Goal: Task Accomplishment & Management: Use online tool/utility

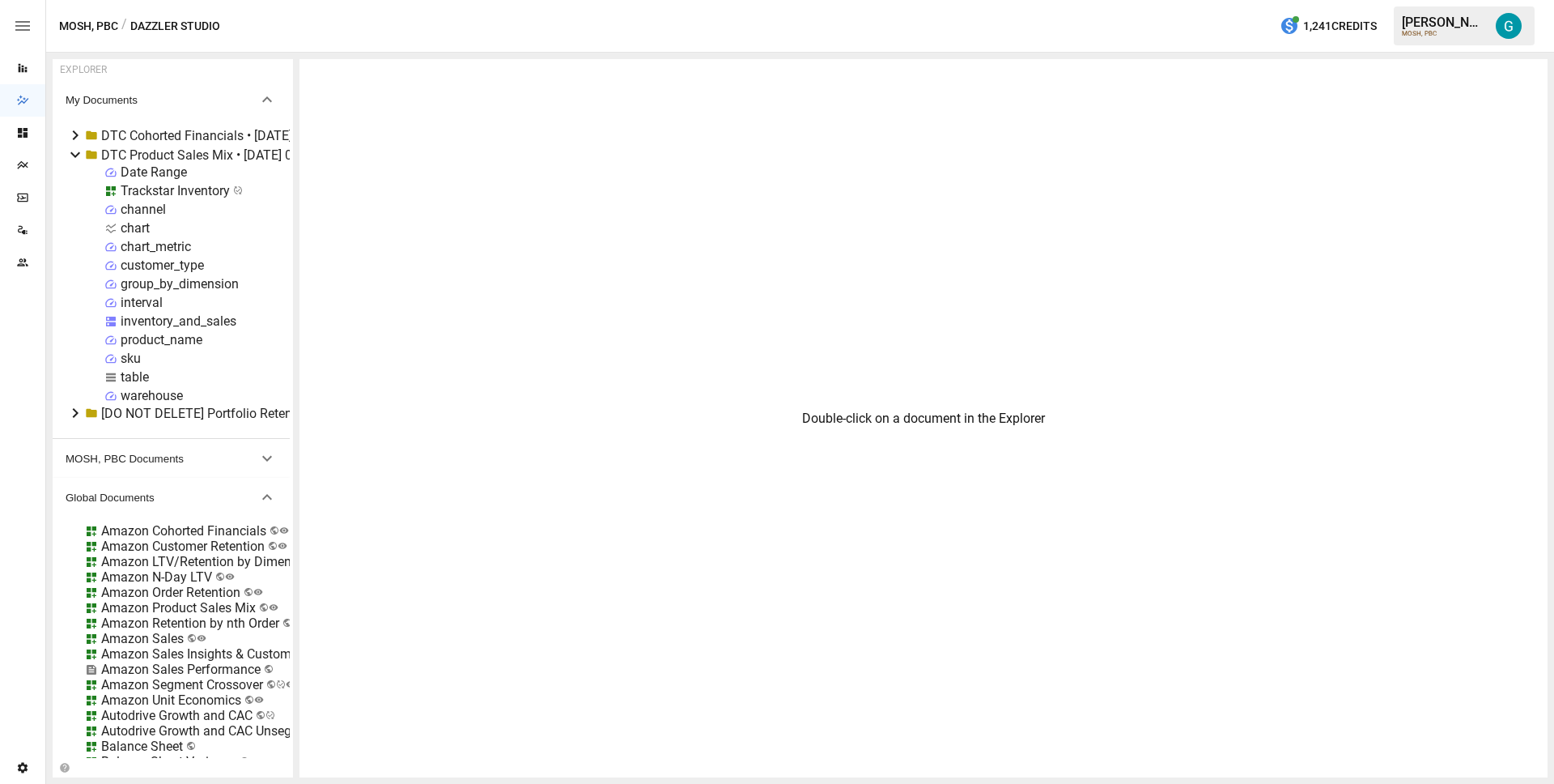
click at [77, 152] on icon at bounding box center [75, 154] width 20 height 20
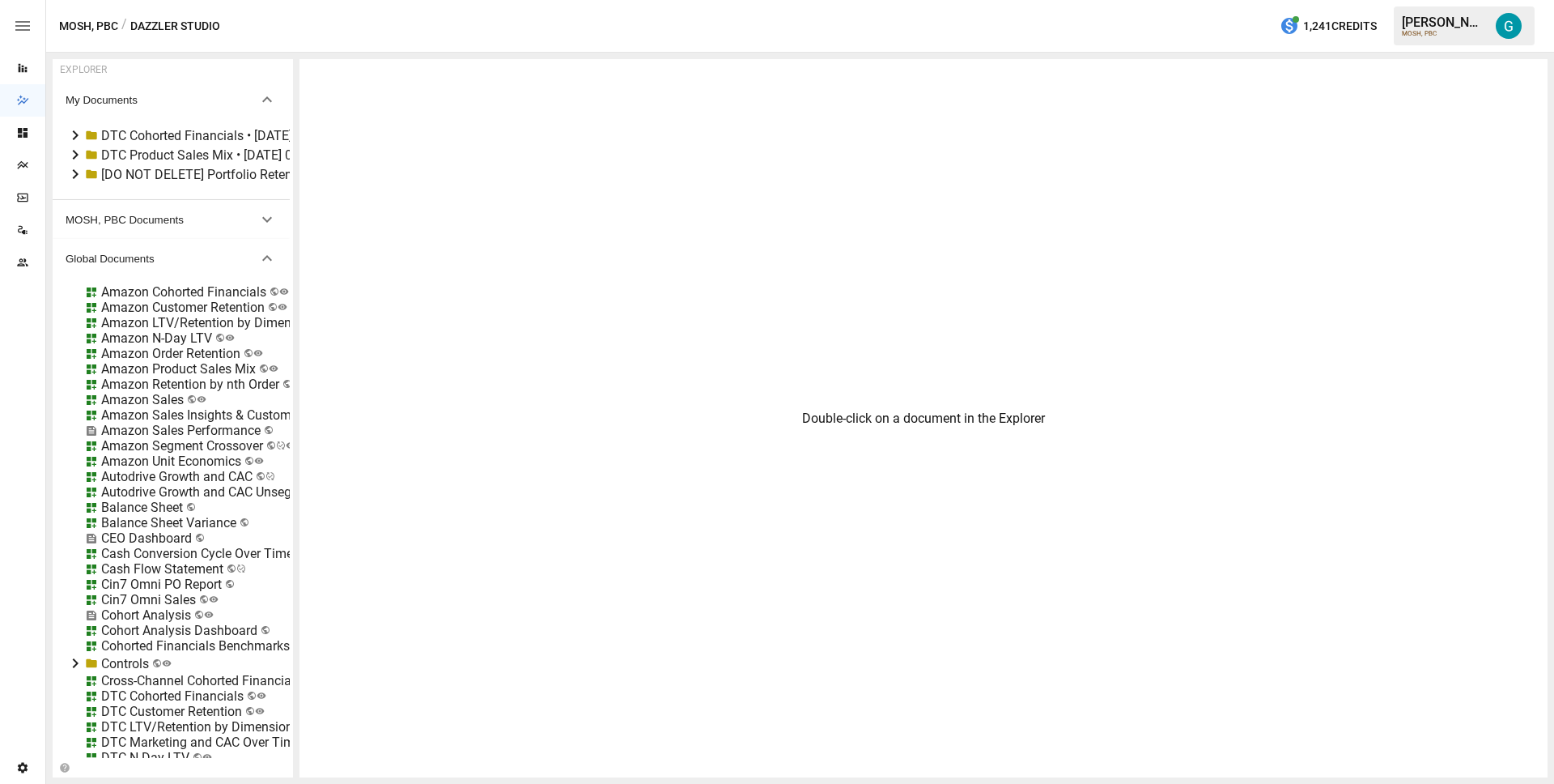
click at [76, 152] on icon at bounding box center [76, 154] width 6 height 9
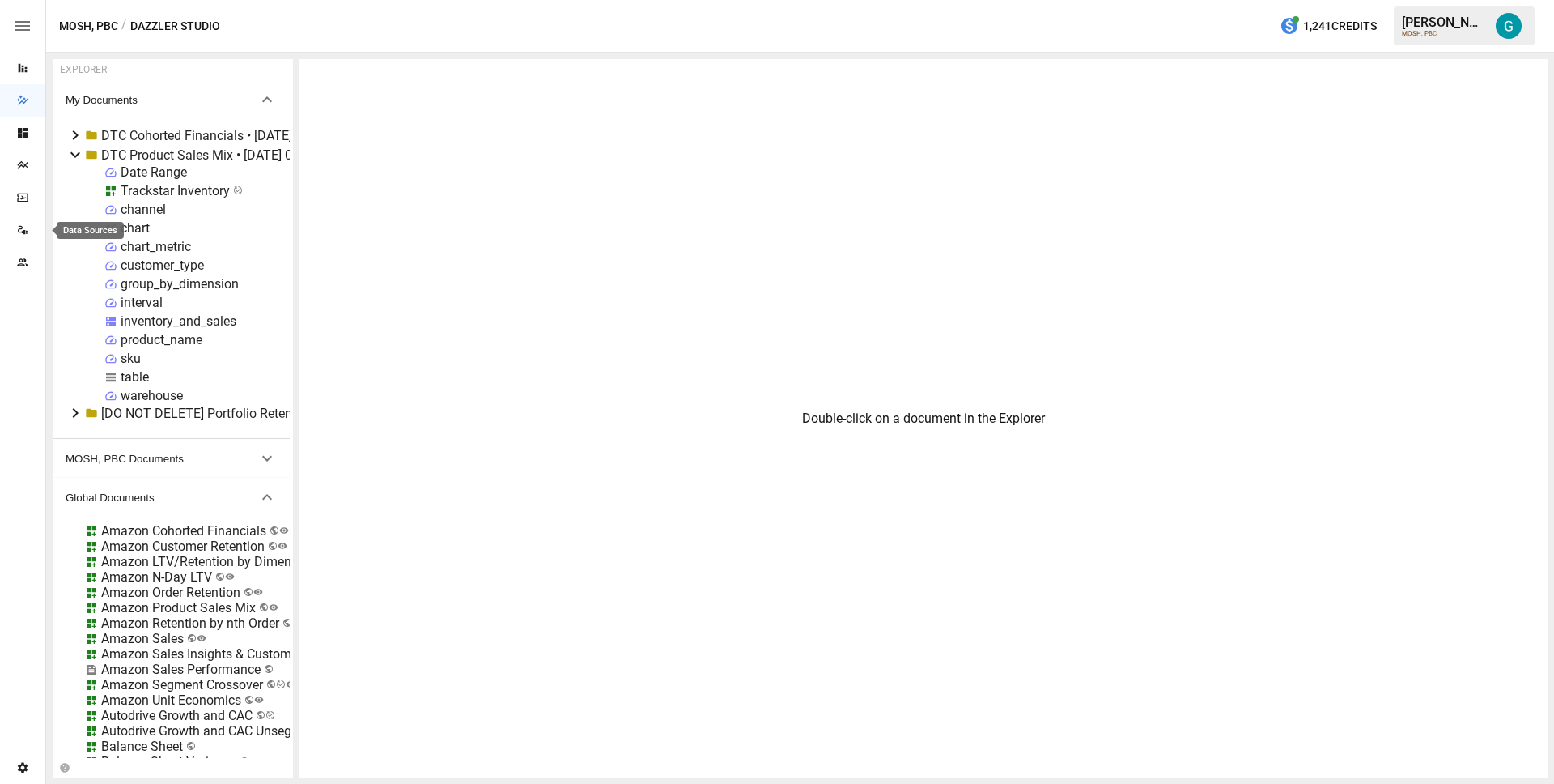
click at [22, 231] on icon "Data Sources" at bounding box center [24, 231] width 6 height 4
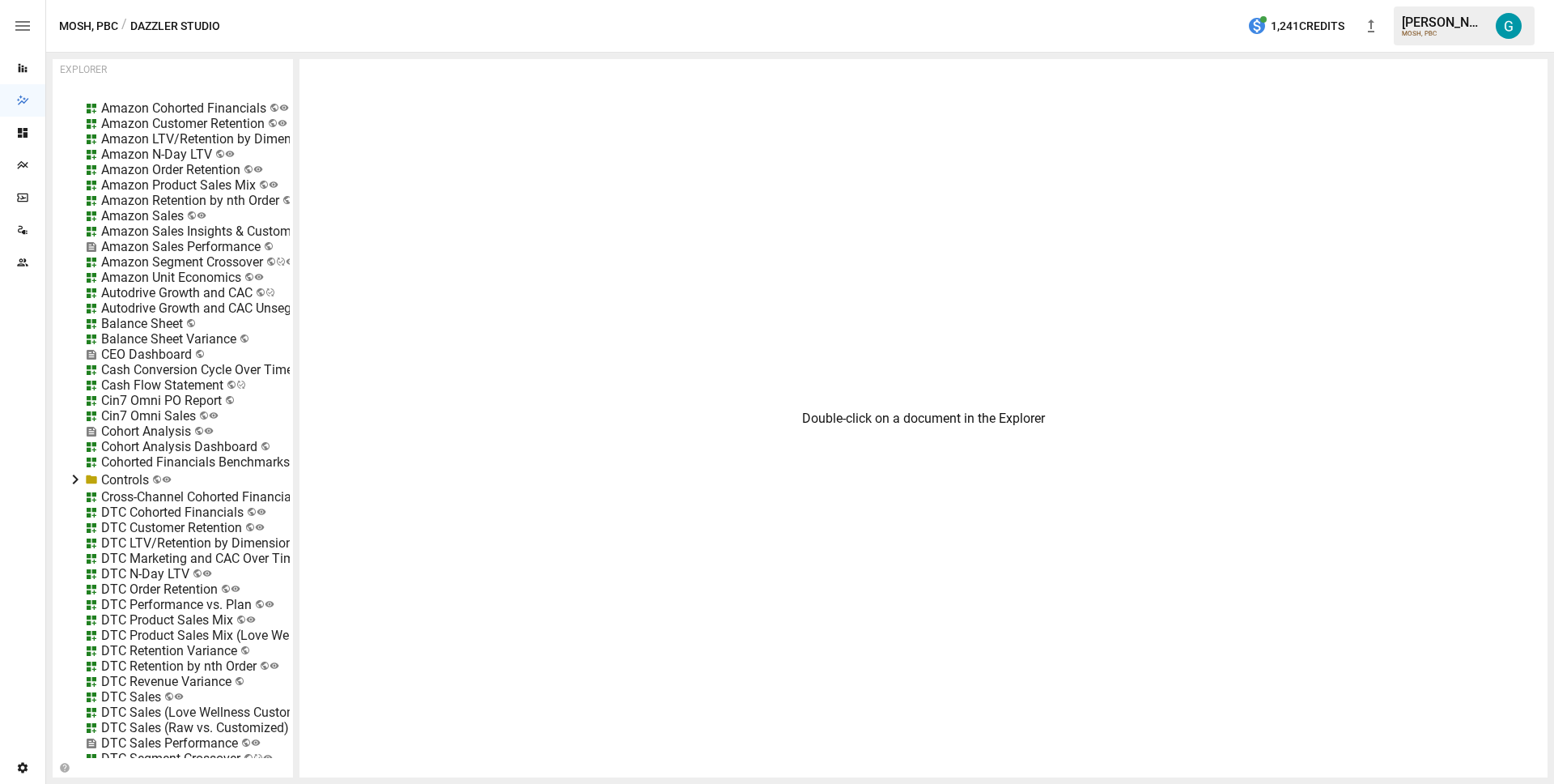
scroll to position [764, 0]
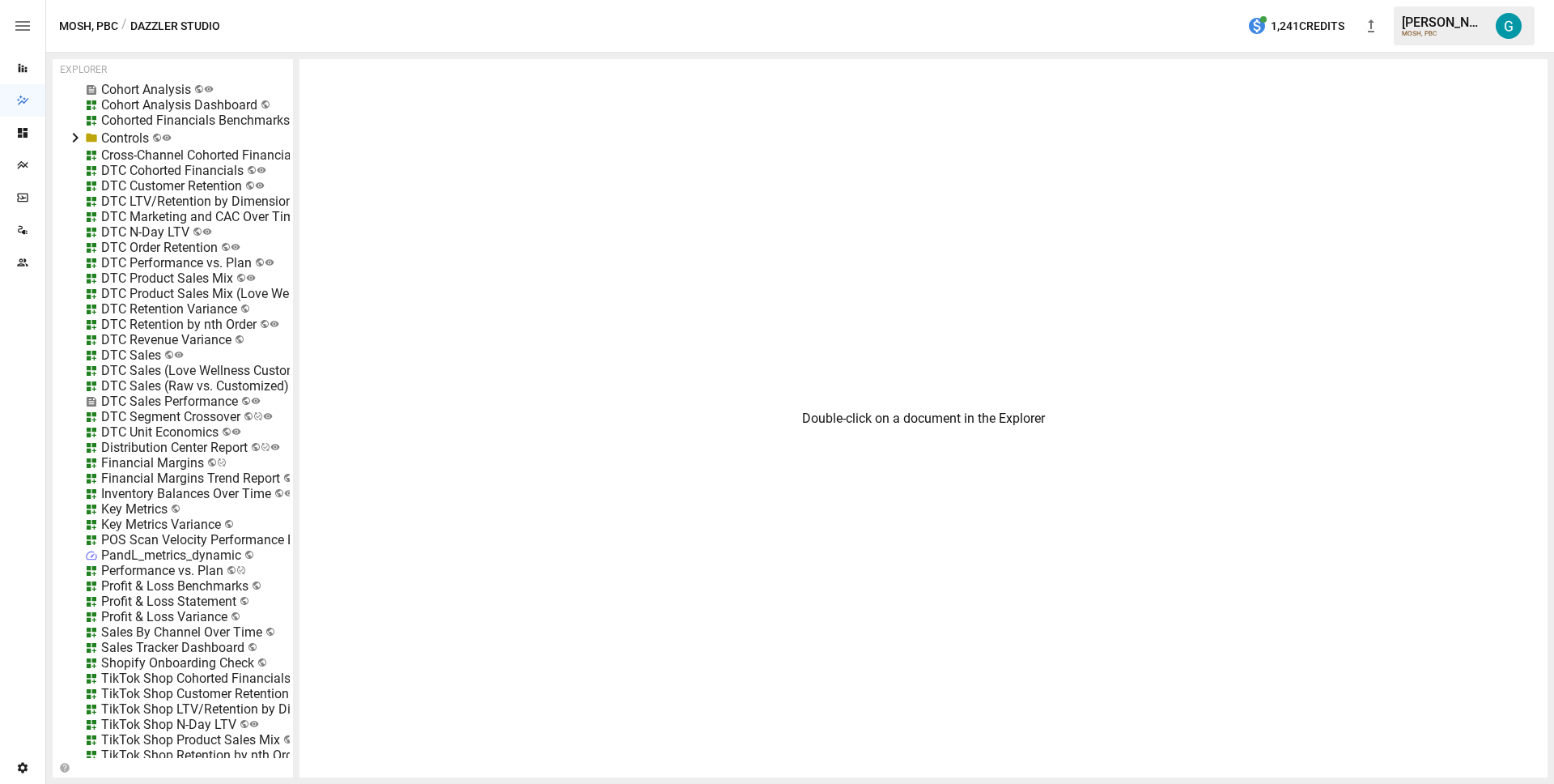
click at [132, 351] on div "DTC Sales" at bounding box center [131, 355] width 60 height 15
click at [180, 448] on li "Edit" at bounding box center [192, 445] width 111 height 33
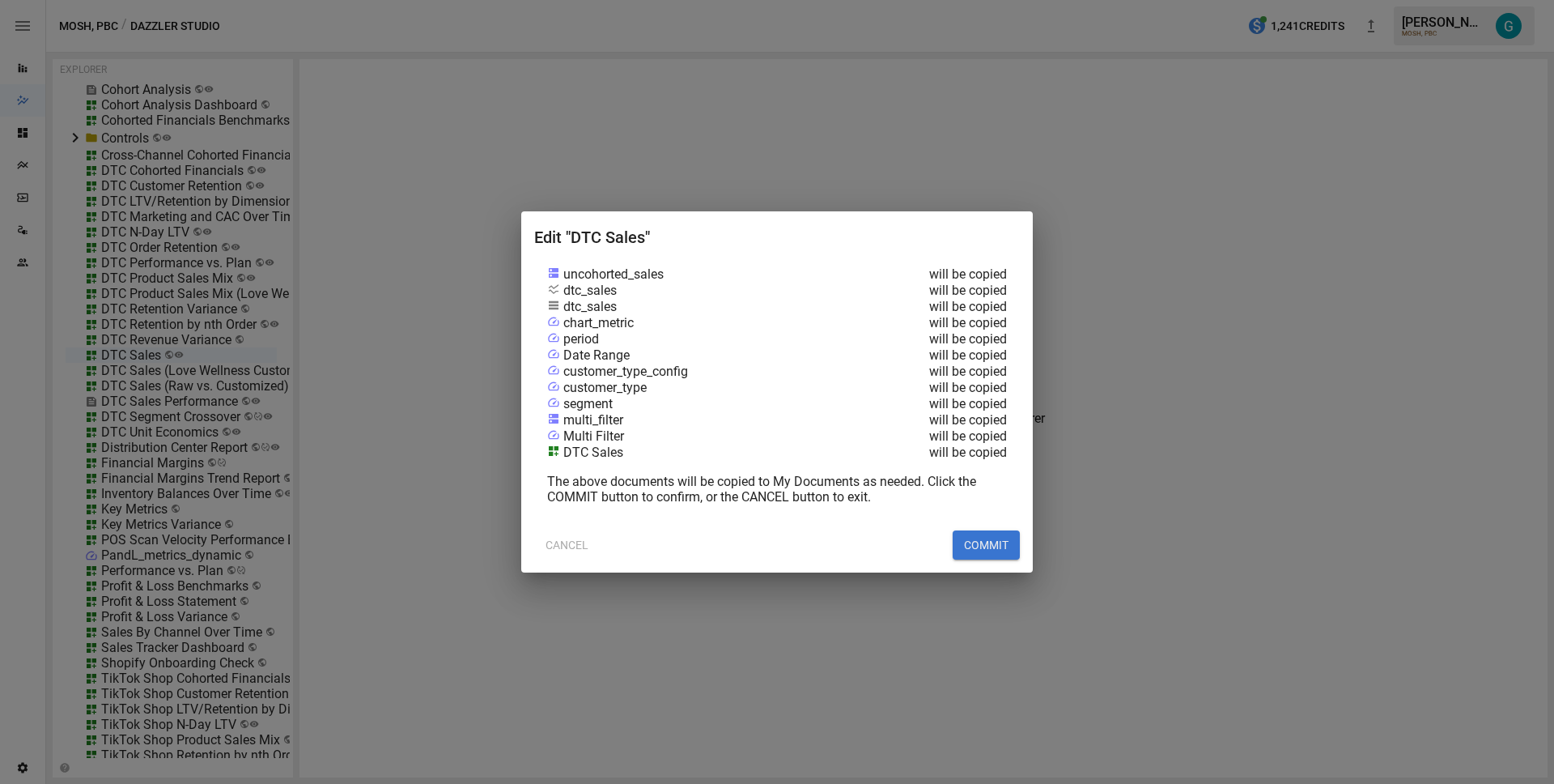
click at [1003, 540] on button "COMMIT" at bounding box center [987, 544] width 67 height 29
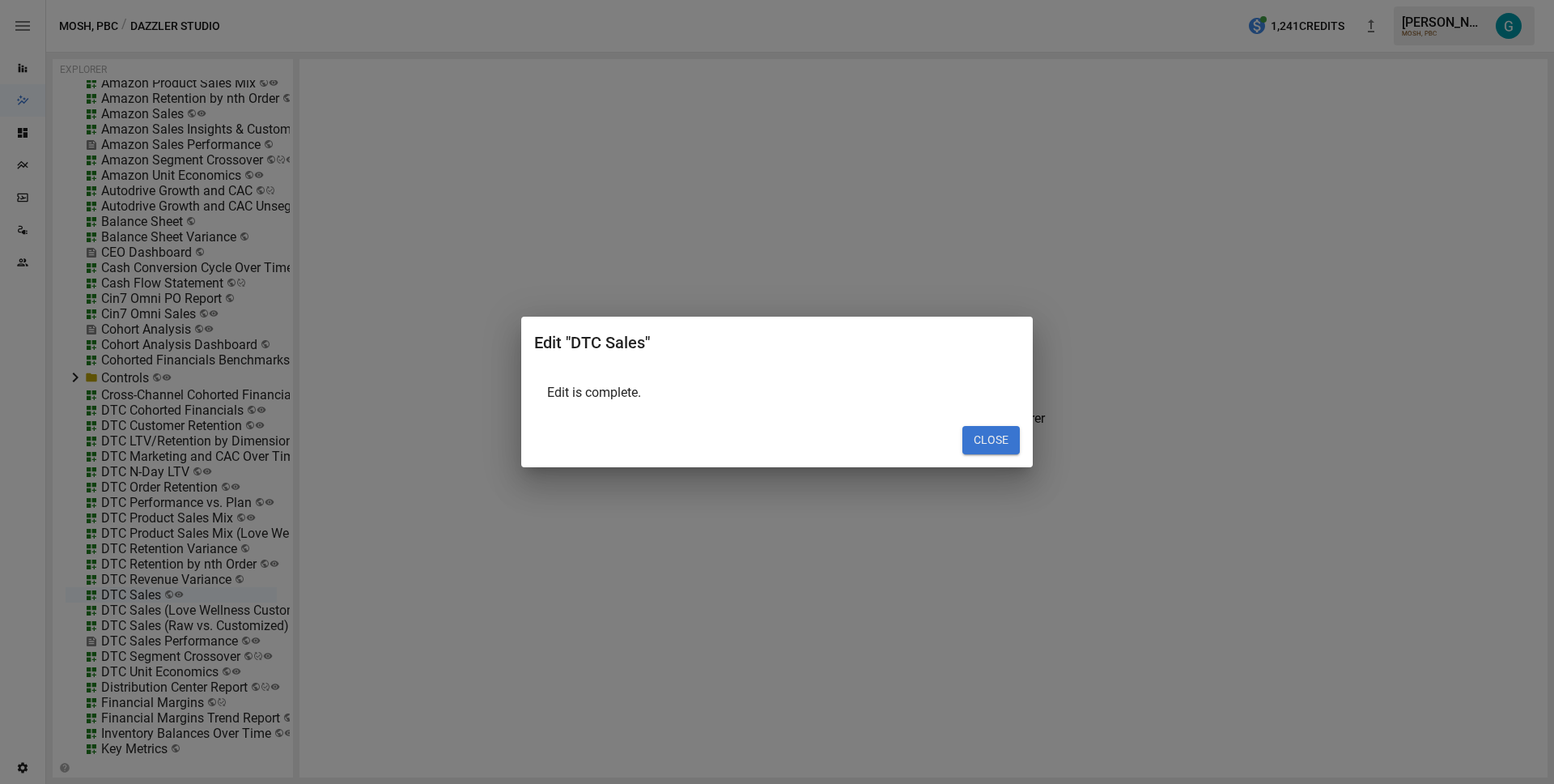
click at [1012, 437] on button "CLOSE" at bounding box center [991, 440] width 58 height 29
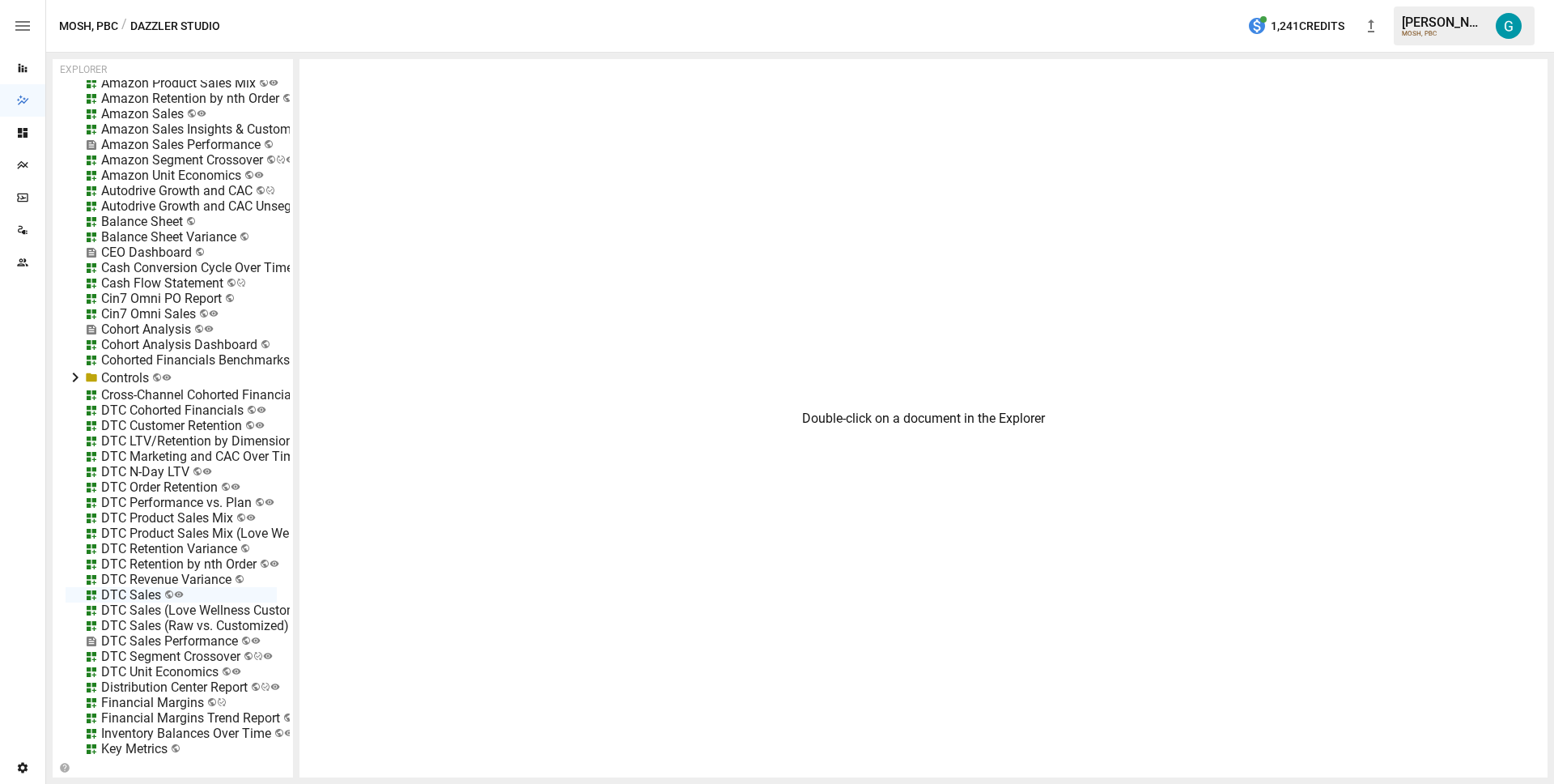
scroll to position [0, 0]
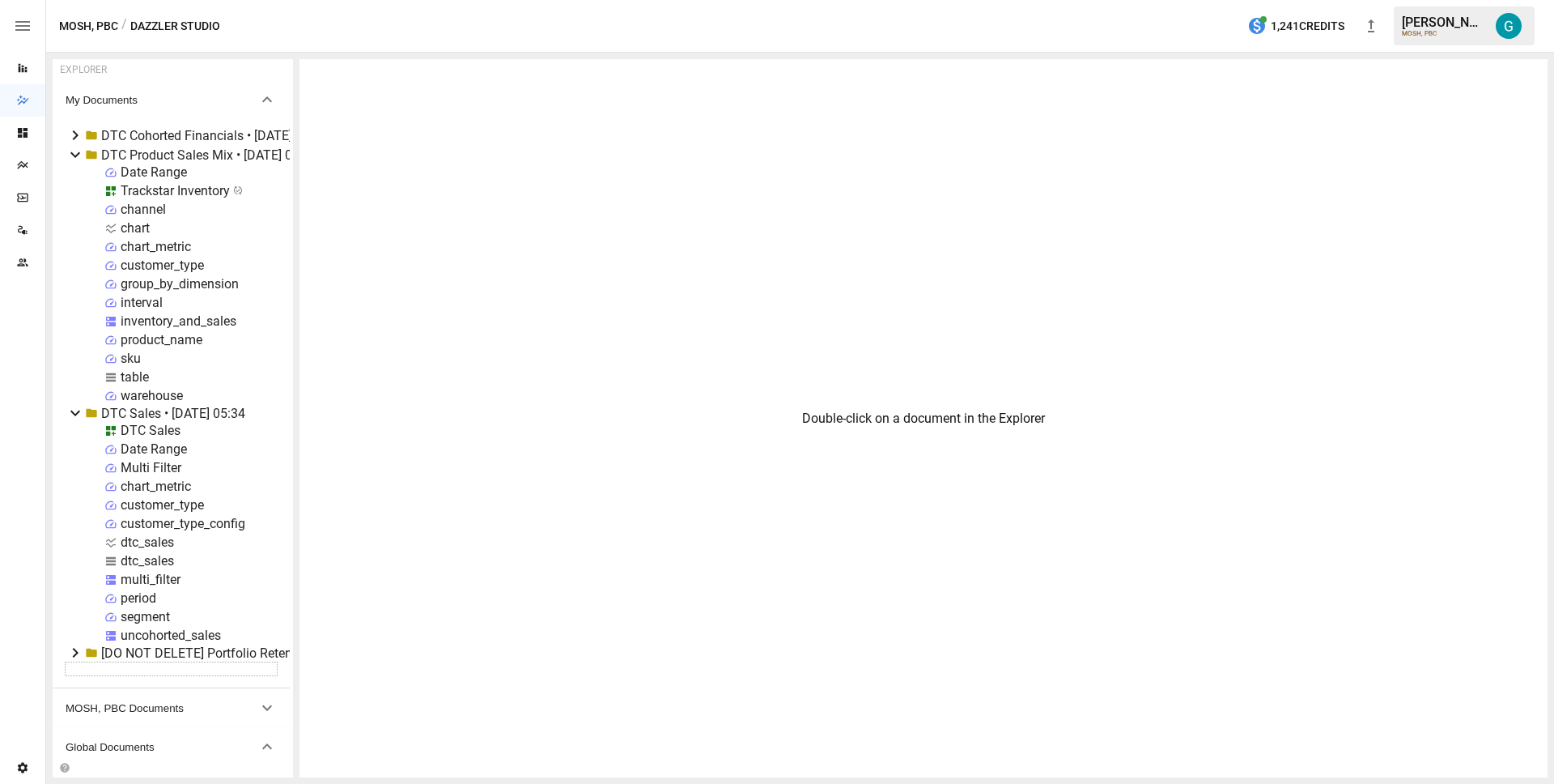
click at [161, 632] on div "uncohorted_sales" at bounding box center [171, 635] width 101 height 15
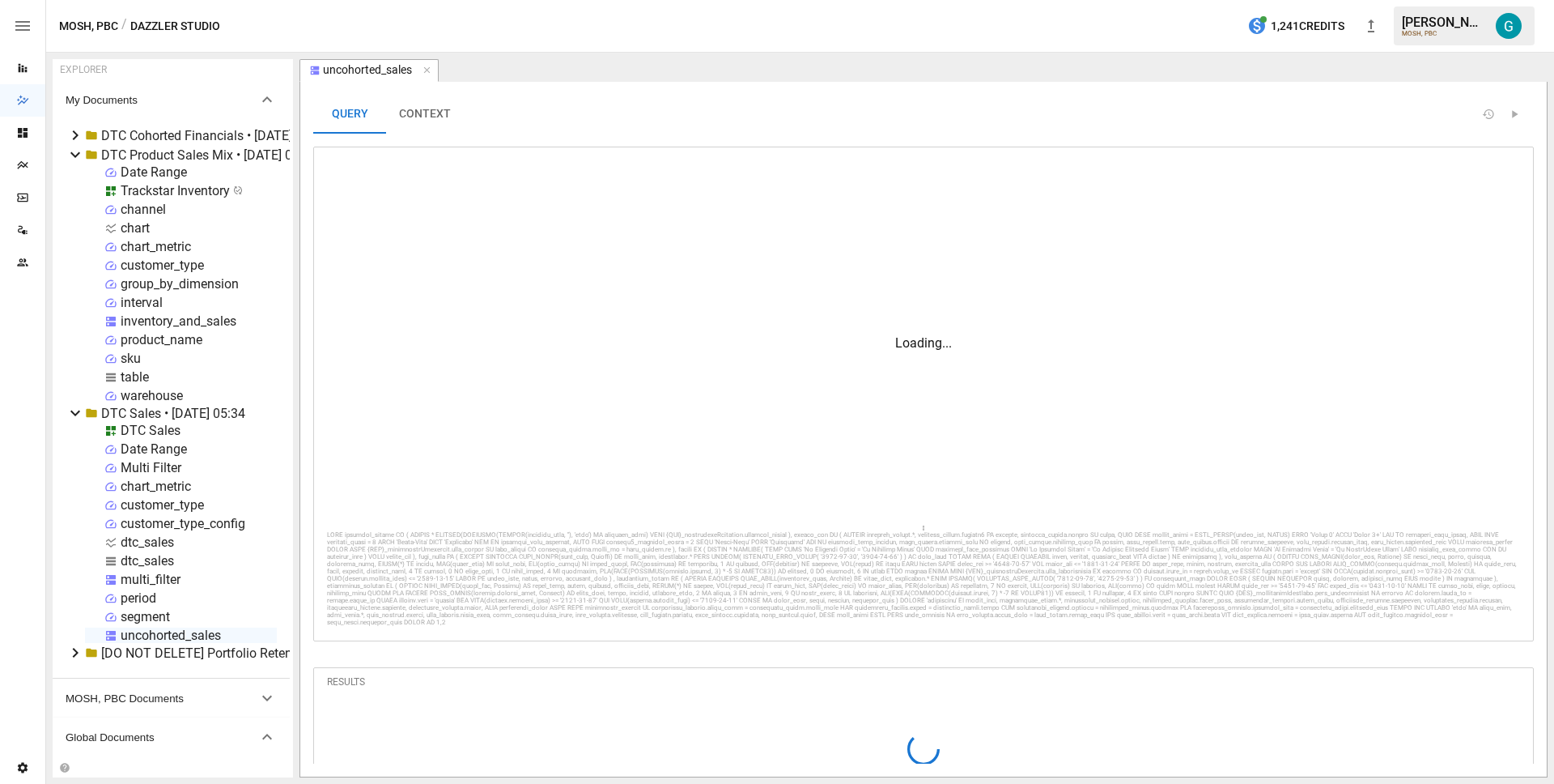
click at [161, 632] on div "uncohorted_sales" at bounding box center [171, 635] width 101 height 15
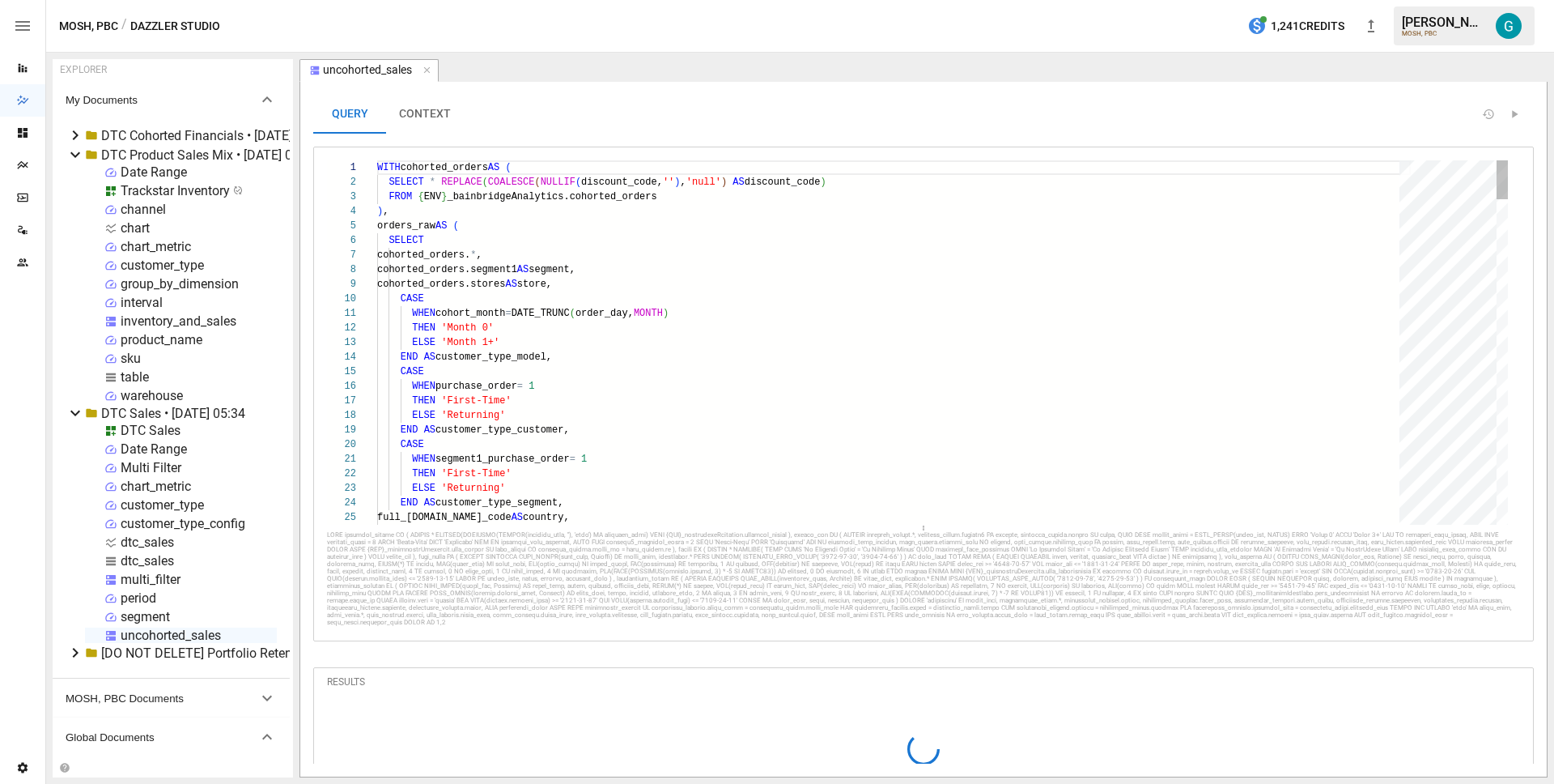
click at [161, 632] on div "uncohorted_sales" at bounding box center [171, 635] width 101 height 15
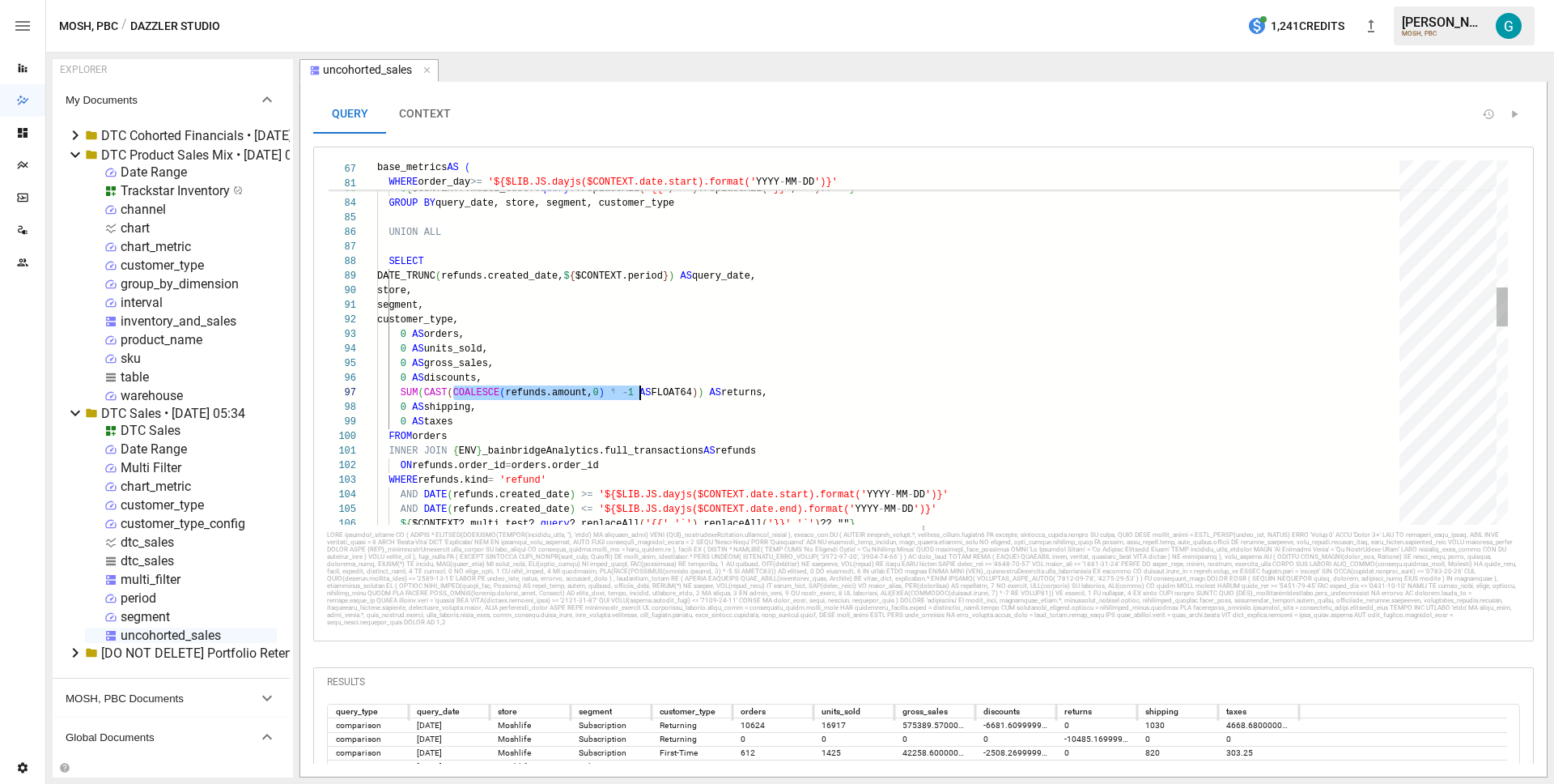
scroll to position [88, 263]
drag, startPoint x: 455, startPoint y: 394, endPoint x: 639, endPoint y: 389, distance: 184.1
click at [639, 389] on div "WHERE order_day >= '${$LIB.JS.dayjs($CONTEXT.date.start).format(' YYYY - MM - D…" at bounding box center [894, 669] width 1034 height 3367
type textarea "**********"
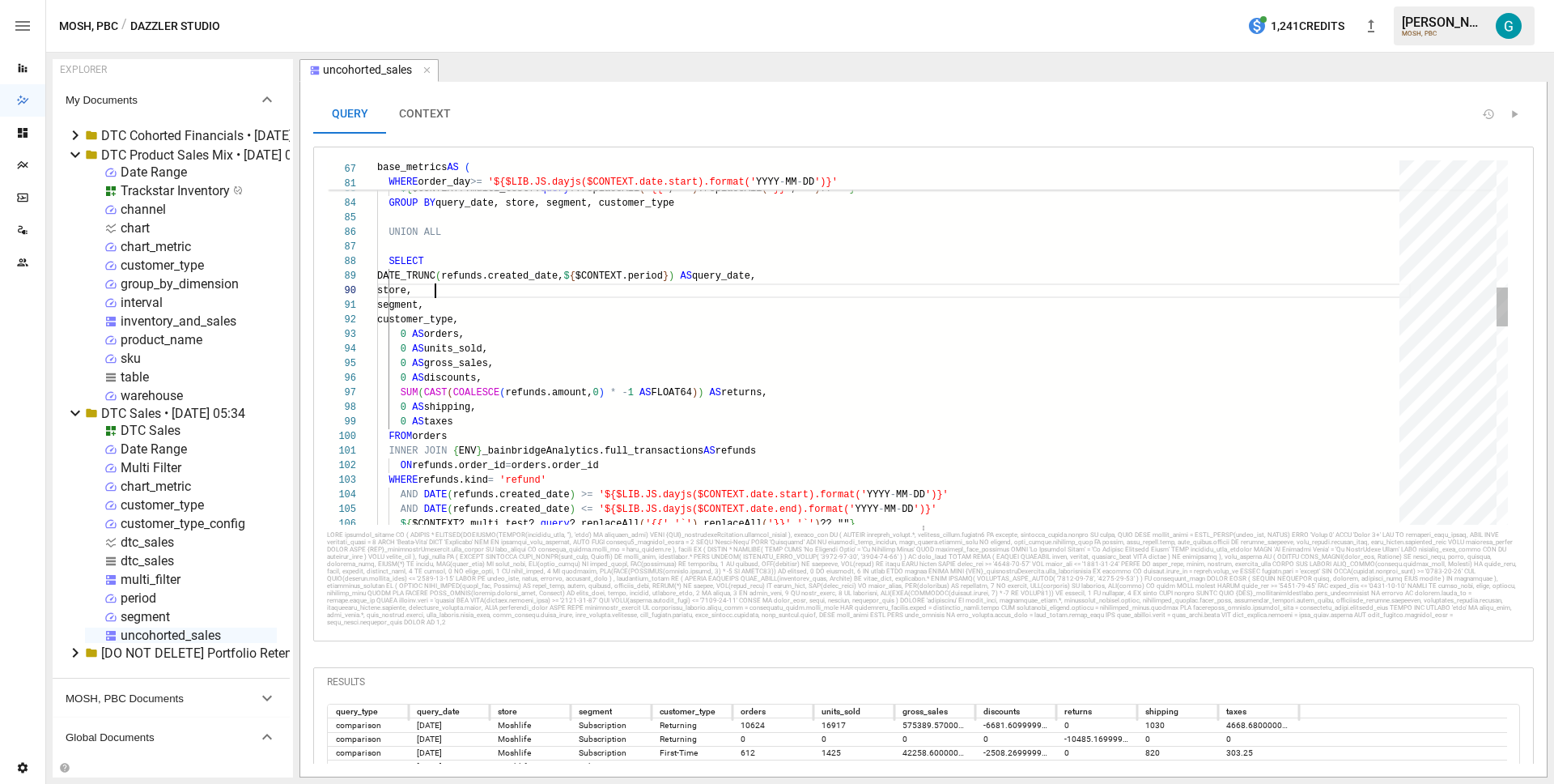
click at [686, 294] on div "WHERE order_day >= '${$LIB.JS.dayjs($CONTEXT.date.start).format(' YYYY - MM - D…" at bounding box center [894, 669] width 1034 height 3367
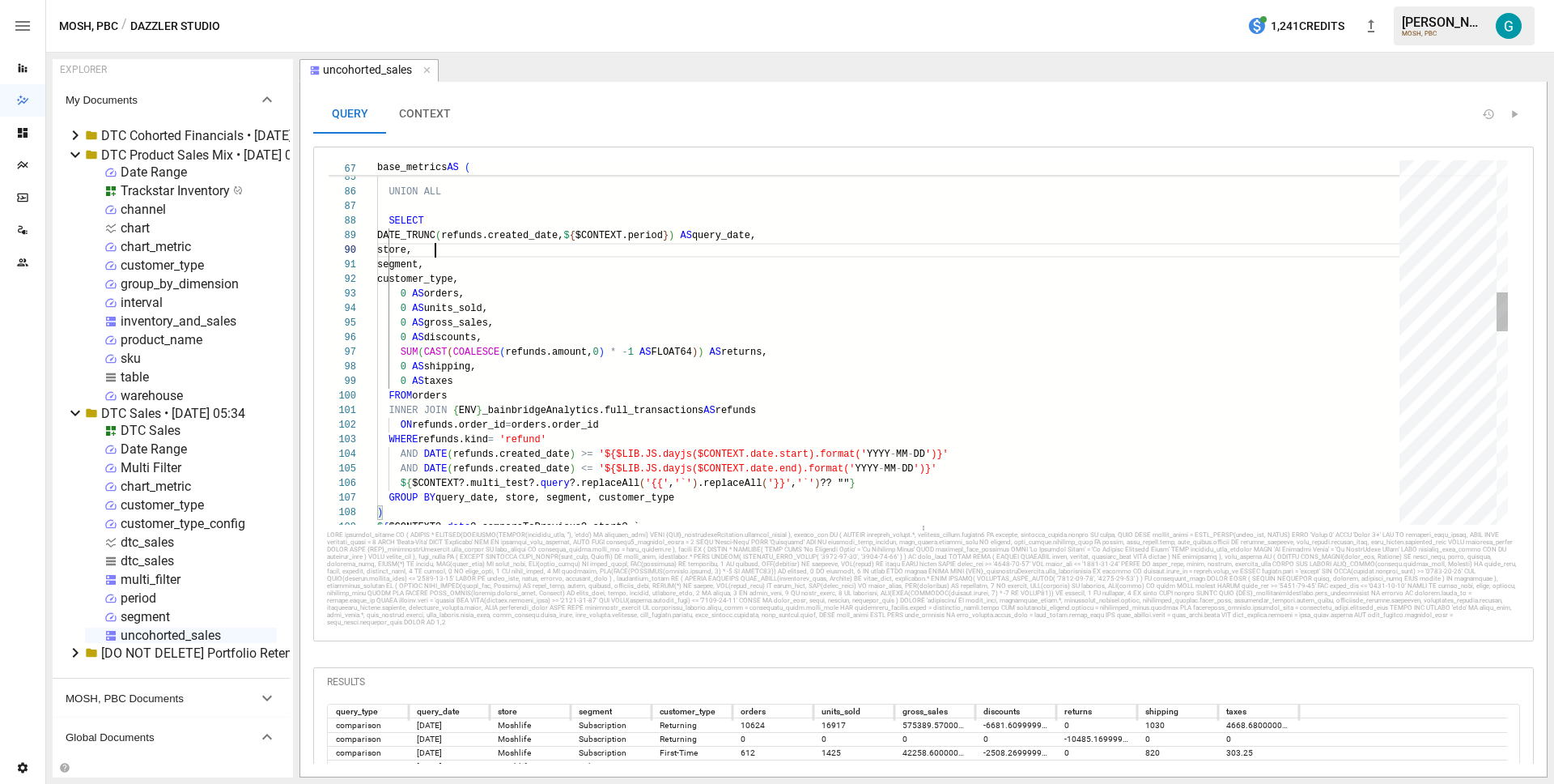
click at [638, 253] on div "SELECT DATE_TRUNC ( refunds.created_date, $ { $CONTEXT.period } ) AS query_date…" at bounding box center [894, 629] width 1034 height 3367
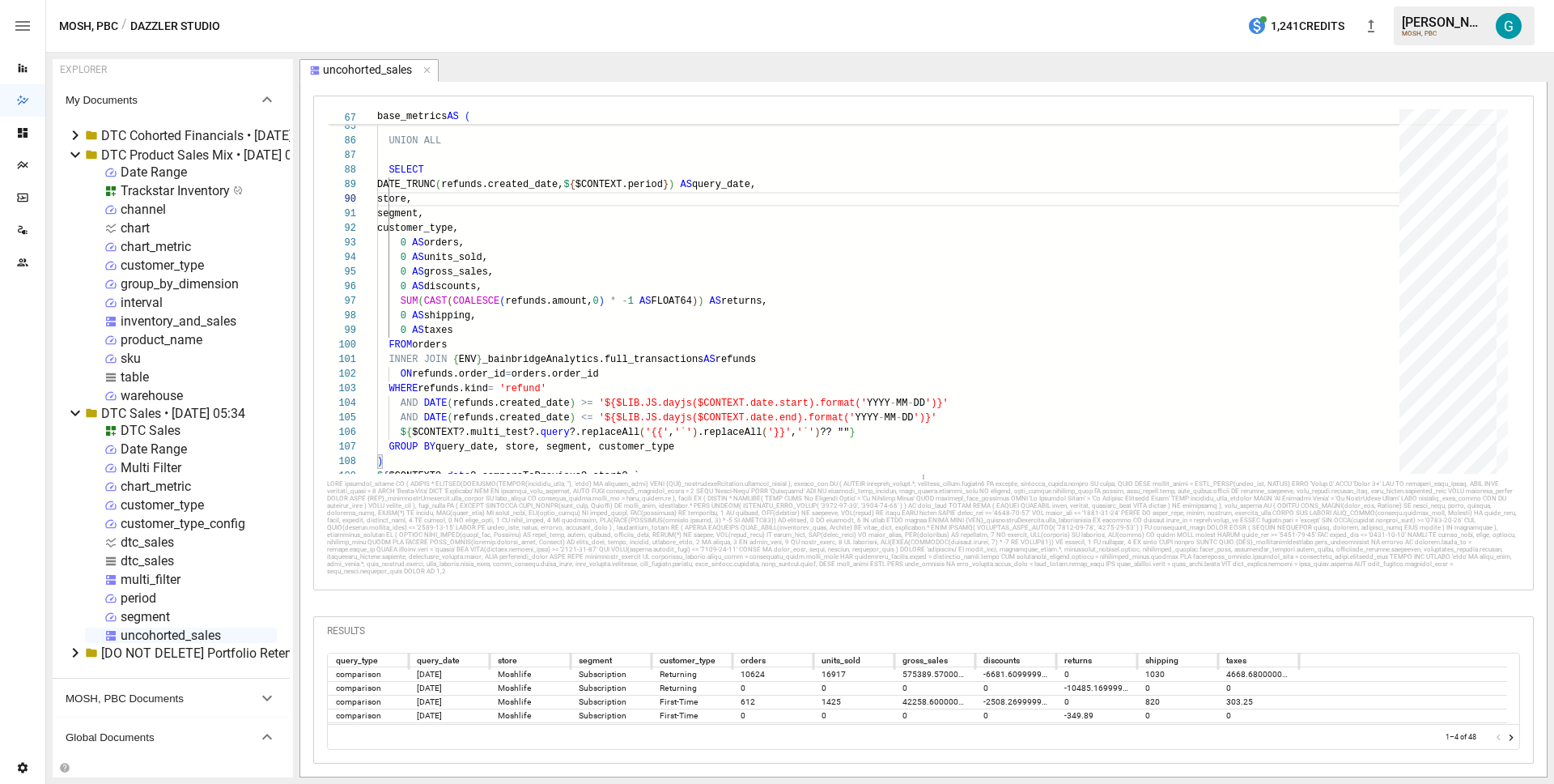
scroll to position [76, 0]
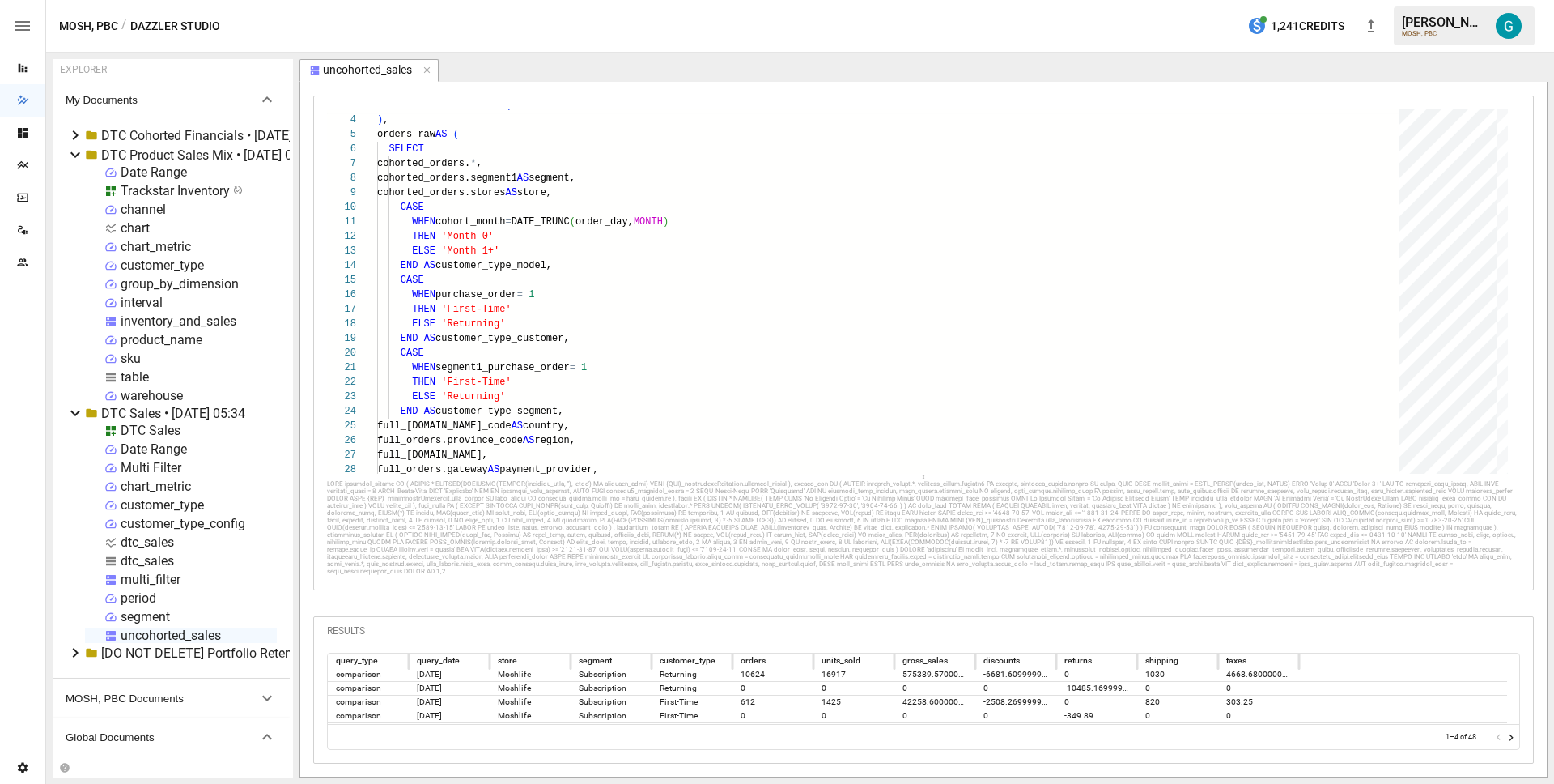
click at [168, 320] on div "inventory_and_sales" at bounding box center [178, 321] width 116 height 15
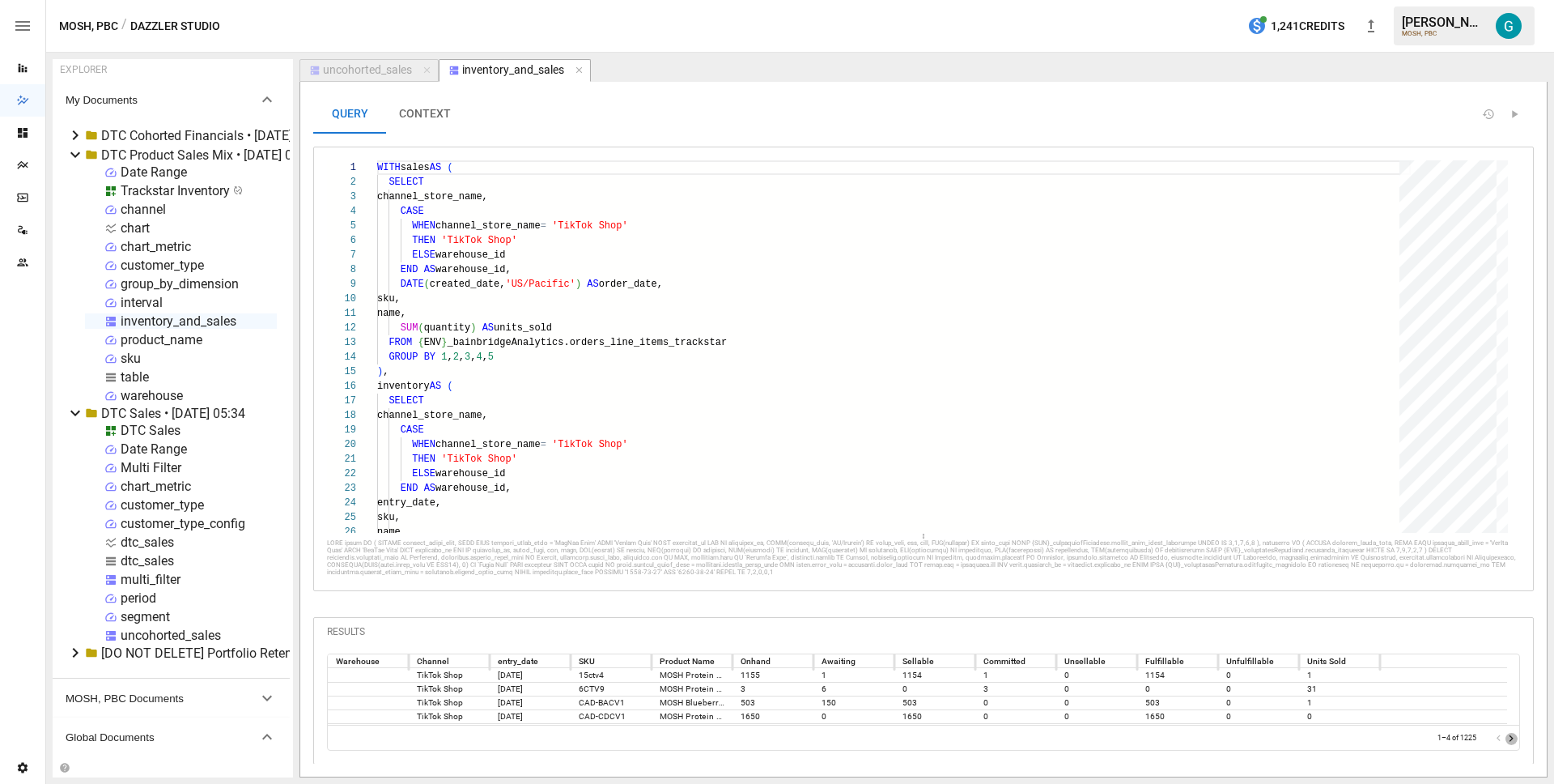
click at [1505, 744] on icon "Go to next page" at bounding box center [1512, 738] width 13 height 13
click at [1505, 742] on icon "Go to next page" at bounding box center [1512, 738] width 13 height 13
click at [1510, 742] on icon "Go to next page" at bounding box center [1512, 738] width 4 height 7
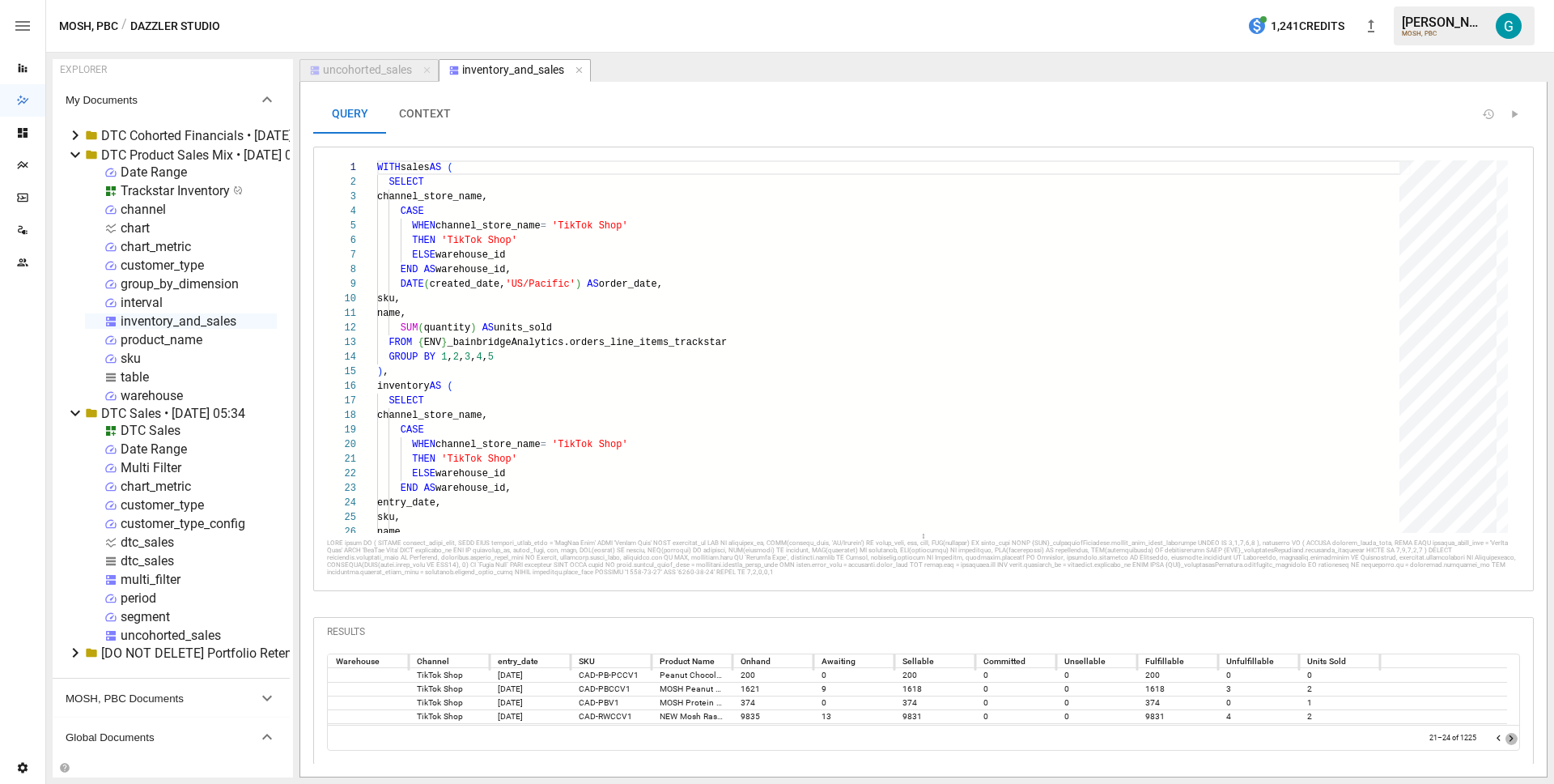
click at [1510, 742] on icon "Go to next page" at bounding box center [1512, 738] width 4 height 7
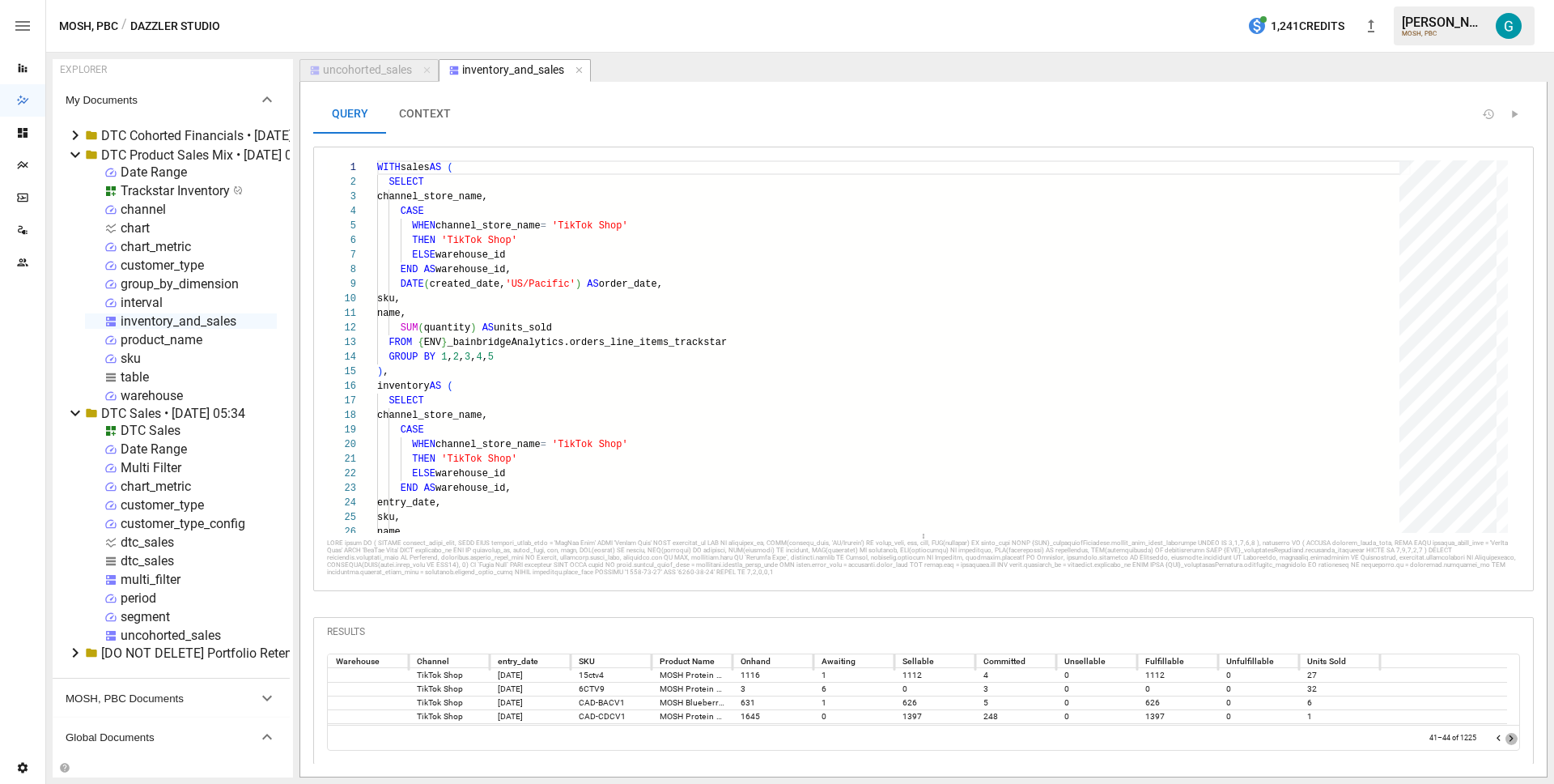
click at [1510, 742] on icon "Go to next page" at bounding box center [1512, 738] width 4 height 7
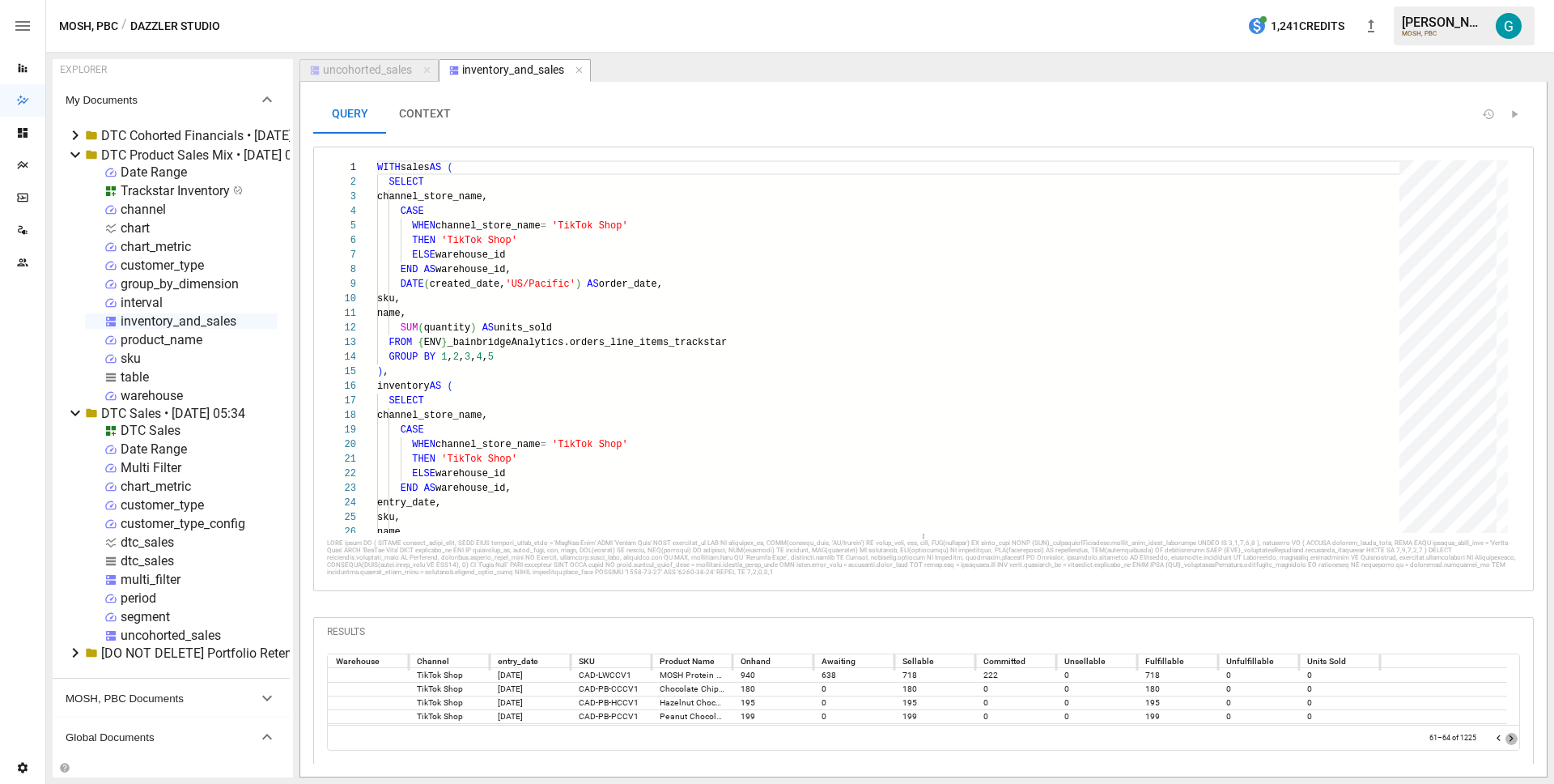
click at [1510, 742] on icon "Go to next page" at bounding box center [1512, 738] width 4 height 7
click at [430, 119] on button "CONTEXT" at bounding box center [425, 114] width 77 height 39
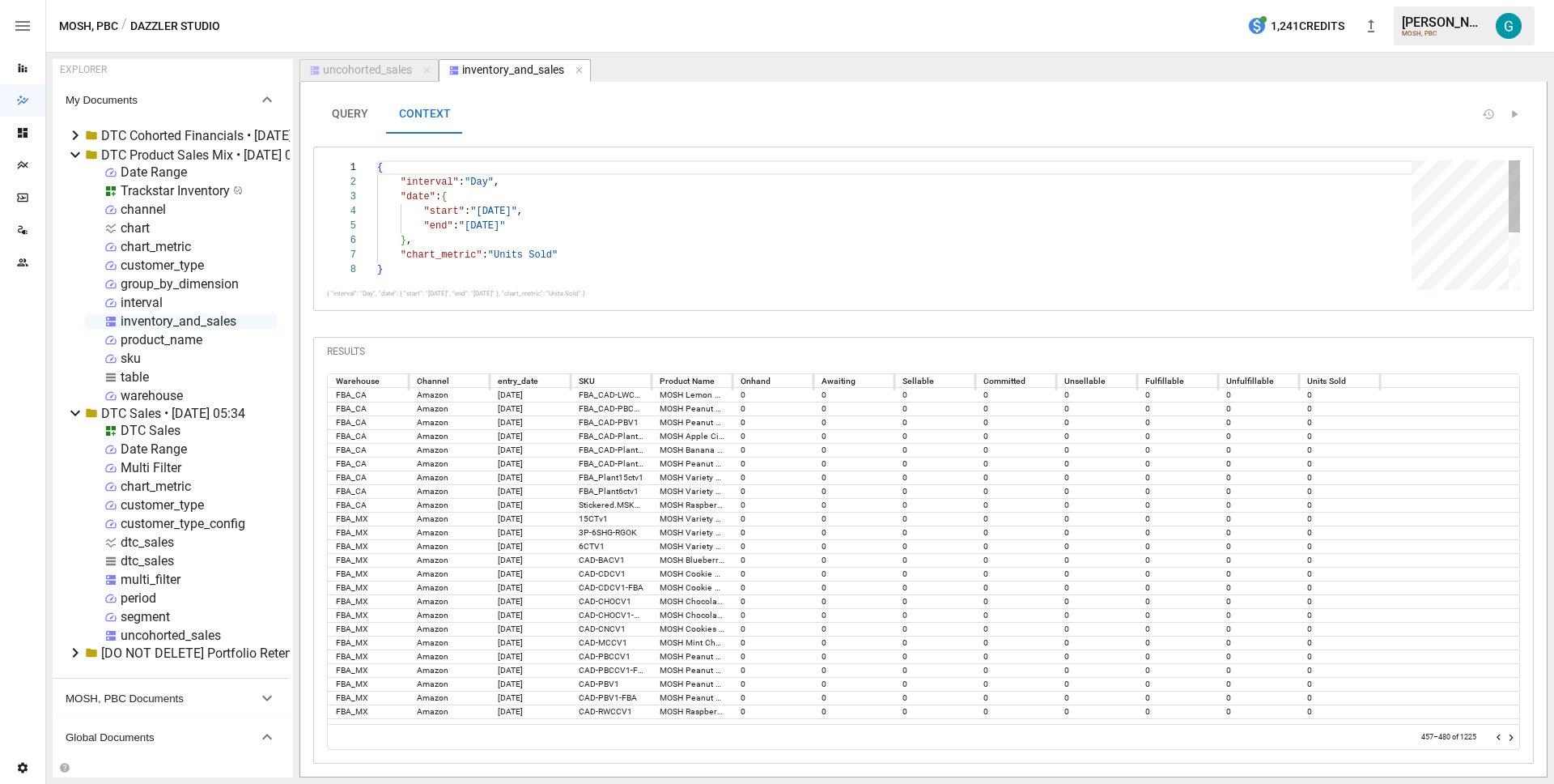
type textarea "**********"
click at [483, 177] on div "{ "interval" : "Day" , "date" : { "start" : "[DATE]" , "end" : "[DATE]" } , "ch…" at bounding box center [900, 276] width 1046 height 231
click at [1504, 735] on icon "Go to previous page" at bounding box center [1500, 737] width 13 height 13
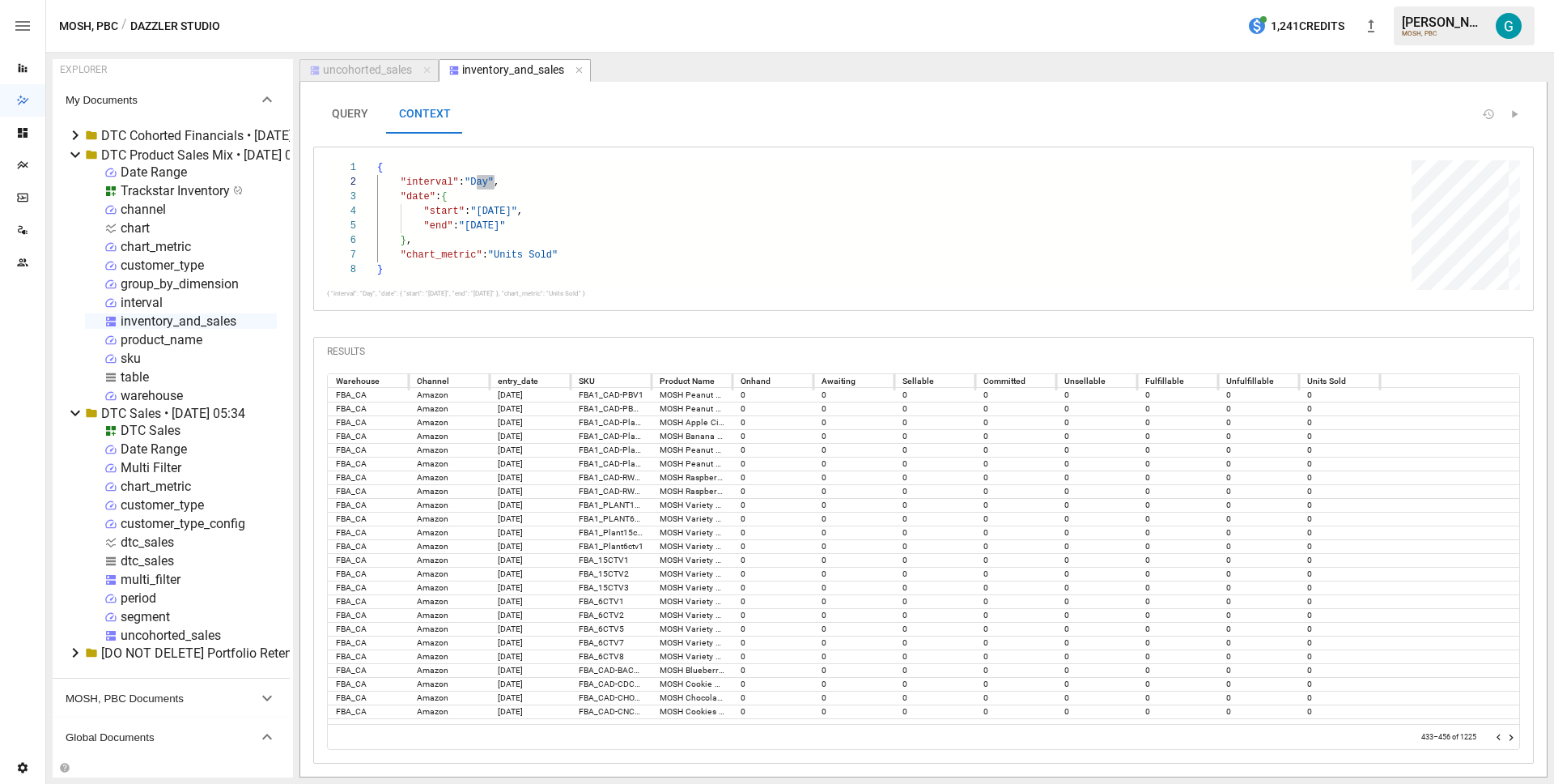
click at [1504, 735] on icon "Go to previous page" at bounding box center [1500, 737] width 13 height 13
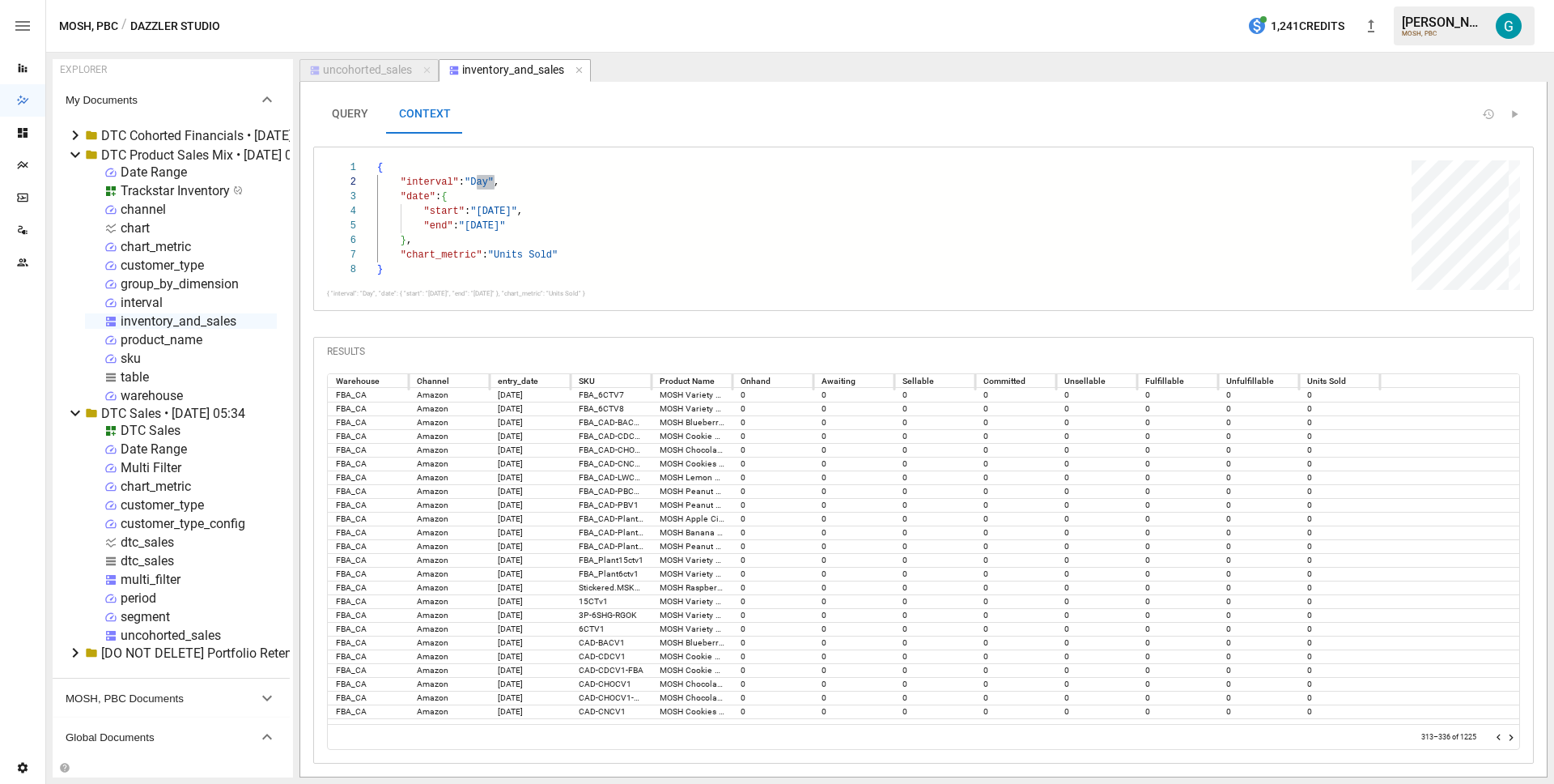
click at [1504, 735] on icon "Go to previous page" at bounding box center [1500, 737] width 13 height 13
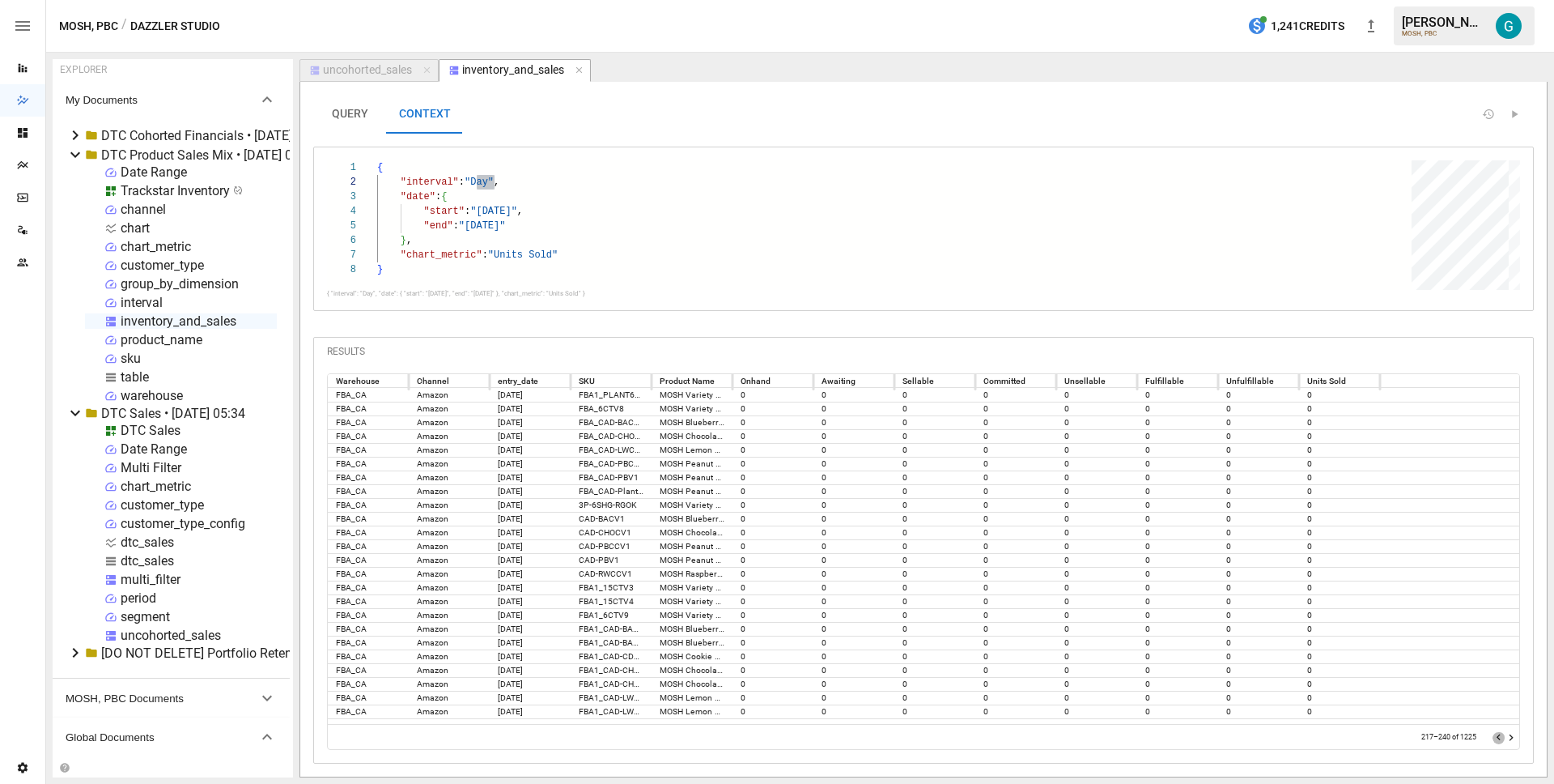
click at [1504, 735] on icon "Go to previous page" at bounding box center [1500, 737] width 13 height 13
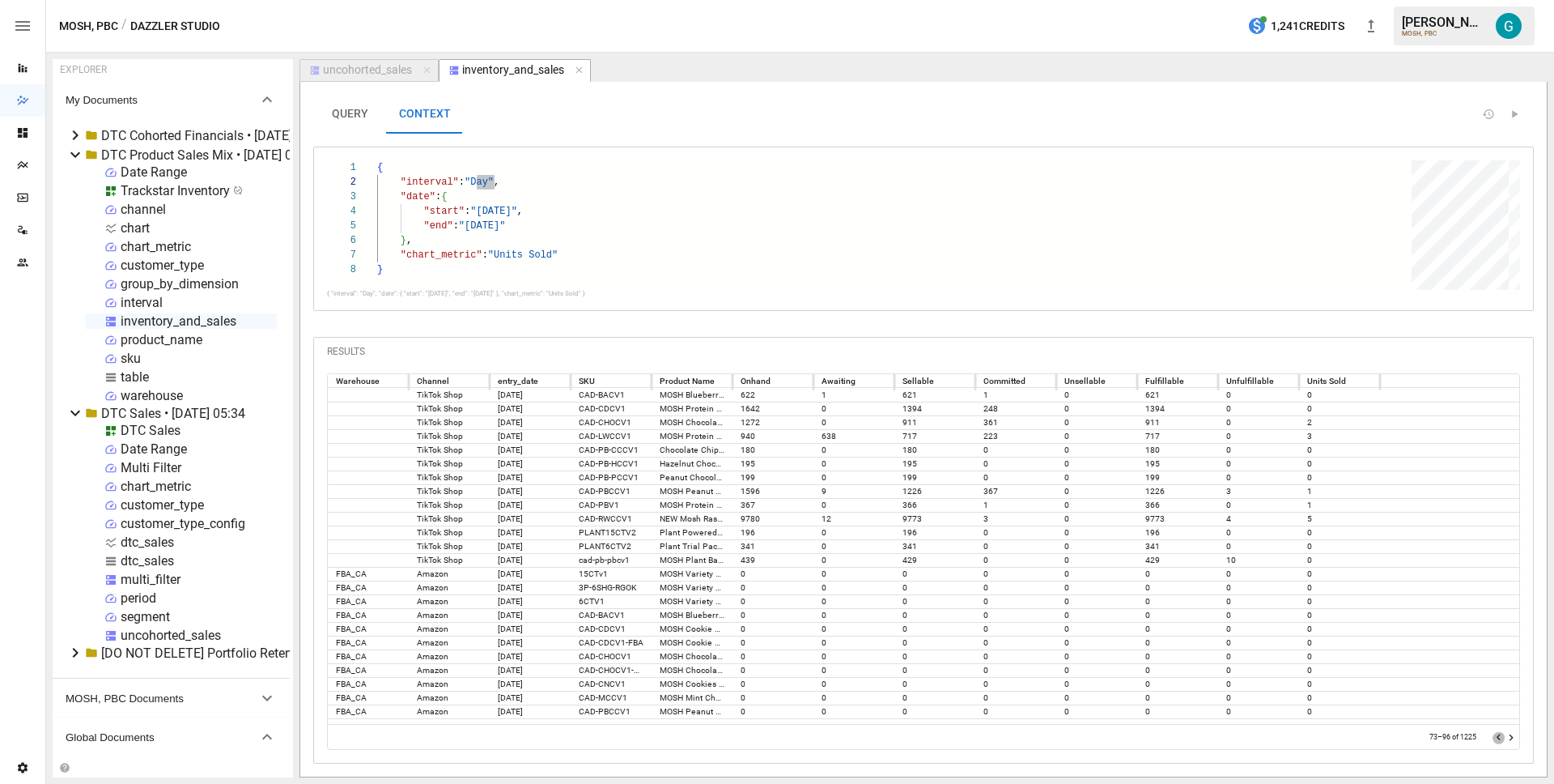
click at [1504, 735] on icon "Go to previous page" at bounding box center [1500, 737] width 13 height 13
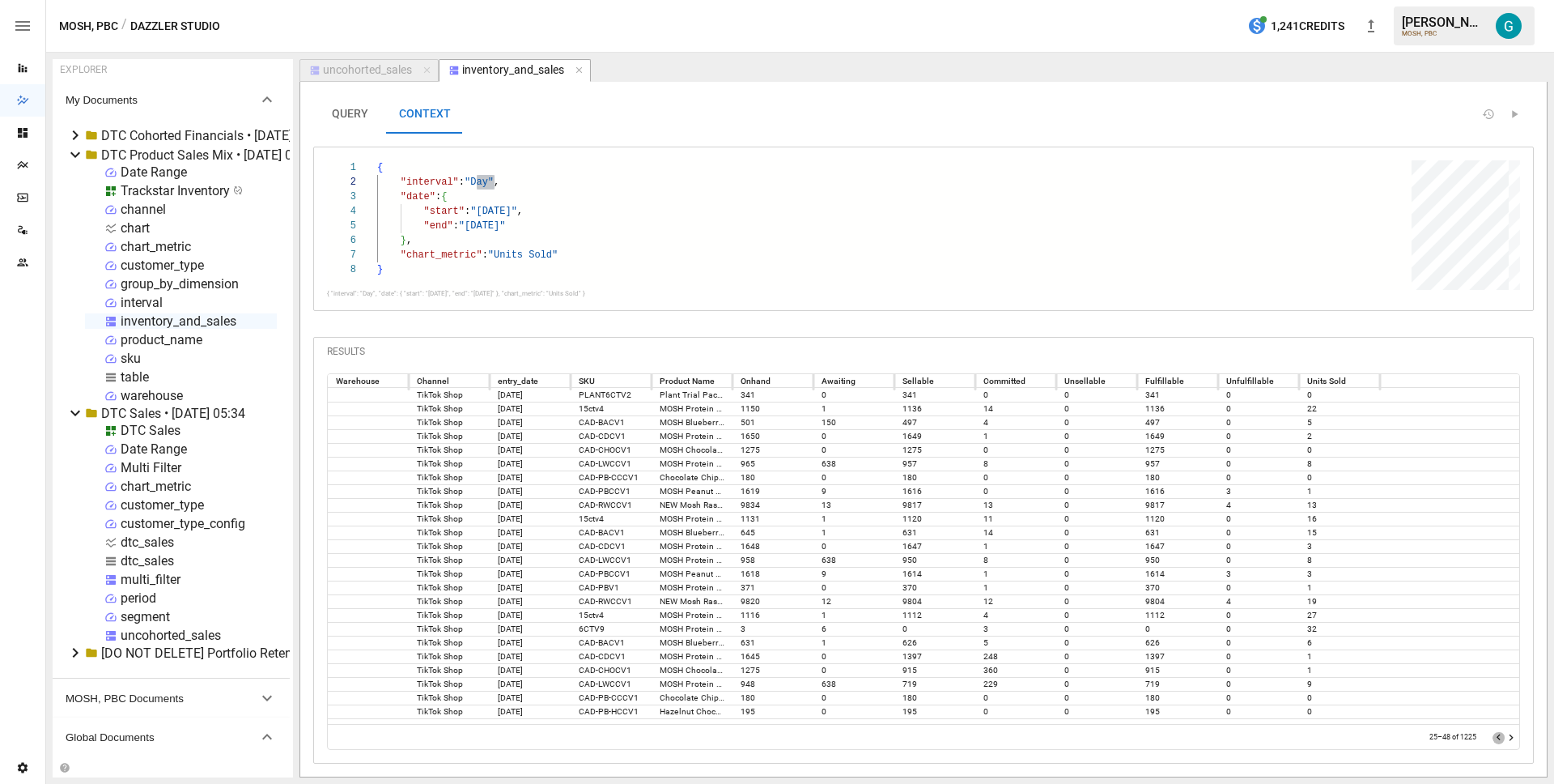
click at [1504, 735] on icon "Go to previous page" at bounding box center [1500, 737] width 13 height 13
click at [1504, 735] on div at bounding box center [1505, 736] width 25 height 16
click at [349, 120] on button "QUERY" at bounding box center [350, 114] width 73 height 39
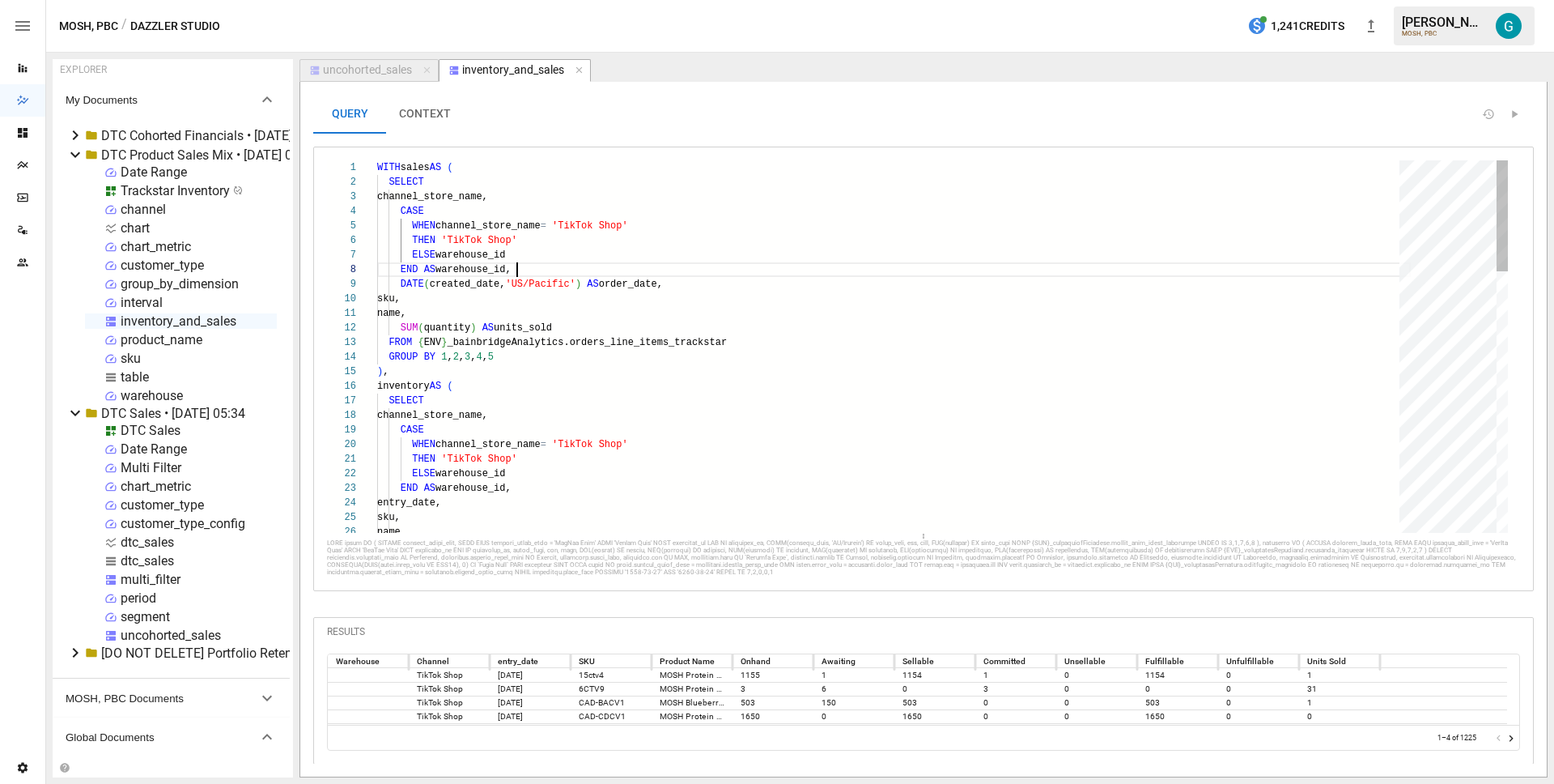
click at [534, 267] on div "entry_date, sku, name, ELSE warehouse_id END AS warehouse_id, CASE WHEN channel…" at bounding box center [894, 784] width 1034 height 1247
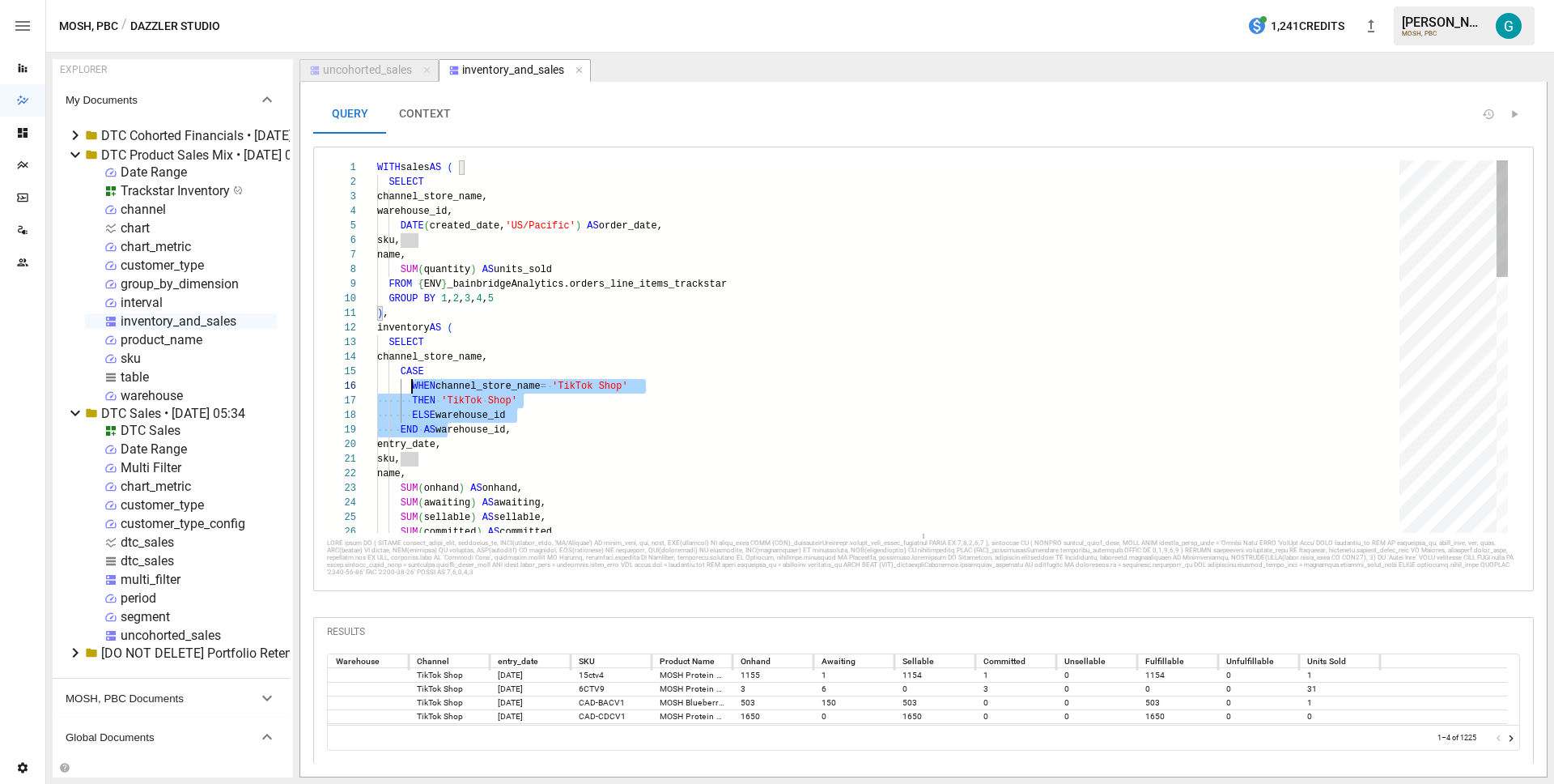
scroll to position [58, 18]
drag, startPoint x: 444, startPoint y: 429, endPoint x: 396, endPoint y: 374, distance: 73.0
click at [396, 374] on div "entry_date, sku, name, ELSE warehouse_id END AS warehouse_id, CASE WHEN channel…" at bounding box center [894, 754] width 1034 height 1188
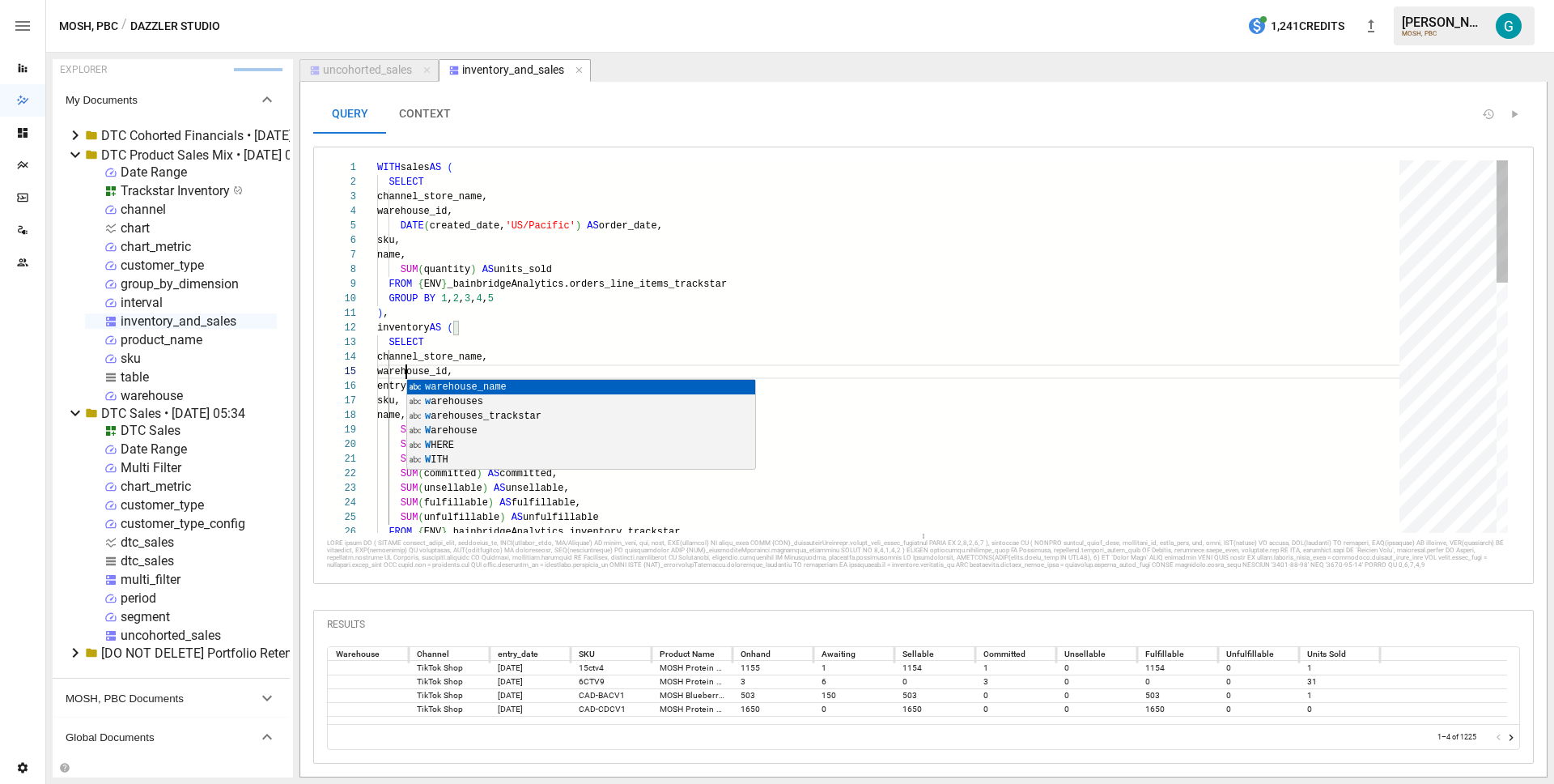
scroll to position [58, 29]
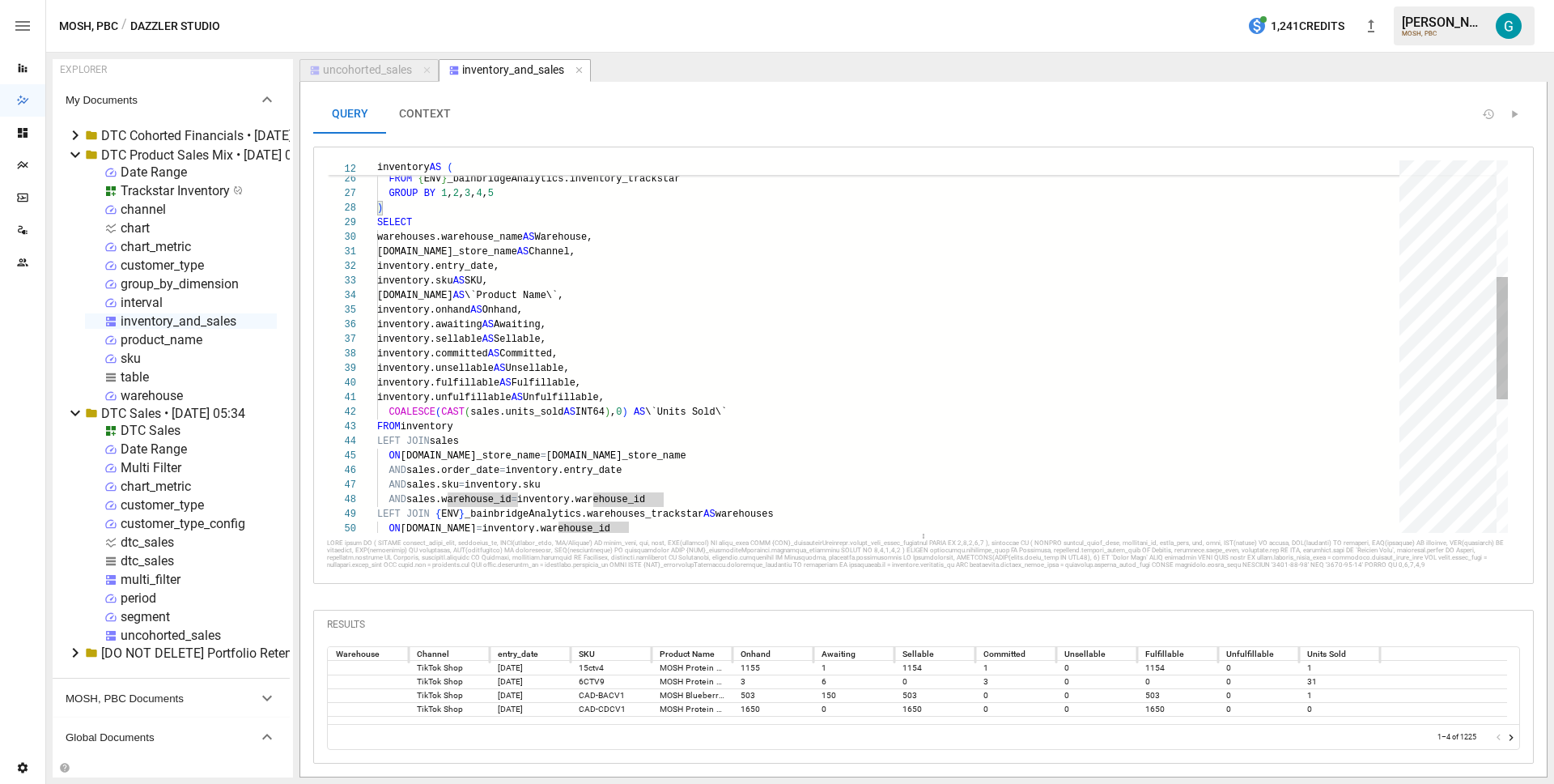
click at [655, 228] on div "ON [DOMAIN_NAME] = [DOMAIN_NAME]_id AND sales.sku = inventory.sku AND sales.war…" at bounding box center [894, 372] width 1034 height 1130
click at [647, 234] on div "ON [DOMAIN_NAME] = [DOMAIN_NAME]_id AND sales.sku = inventory.sku AND sales.war…" at bounding box center [894, 372] width 1034 height 1130
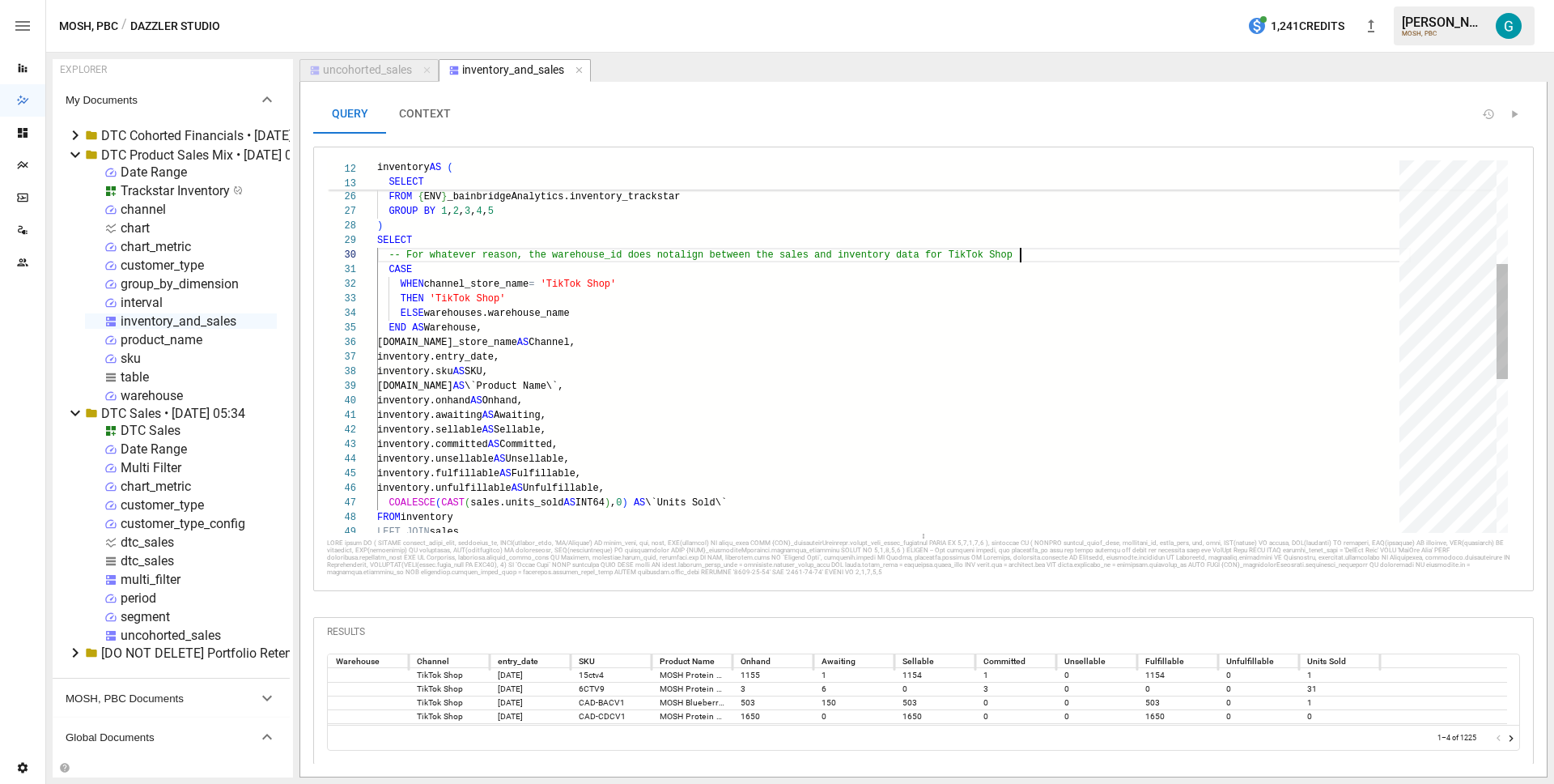
scroll to position [132, 649]
click at [718, 254] on div "inventory.awaiting AS Awaiting, inventory.sellable AS Sellable, inventory.commi…" at bounding box center [894, 427] width 1034 height 1203
click at [778, 370] on div "inventory.awaiting AS Awaiting, inventory.sellable AS Sellable, inventory.commi…" at bounding box center [894, 427] width 1034 height 1203
click at [770, 475] on div "inventory.awaiting AS Awaiting, inventory.sellable AS Sellable, inventory.commi…" at bounding box center [894, 427] width 1034 height 1203
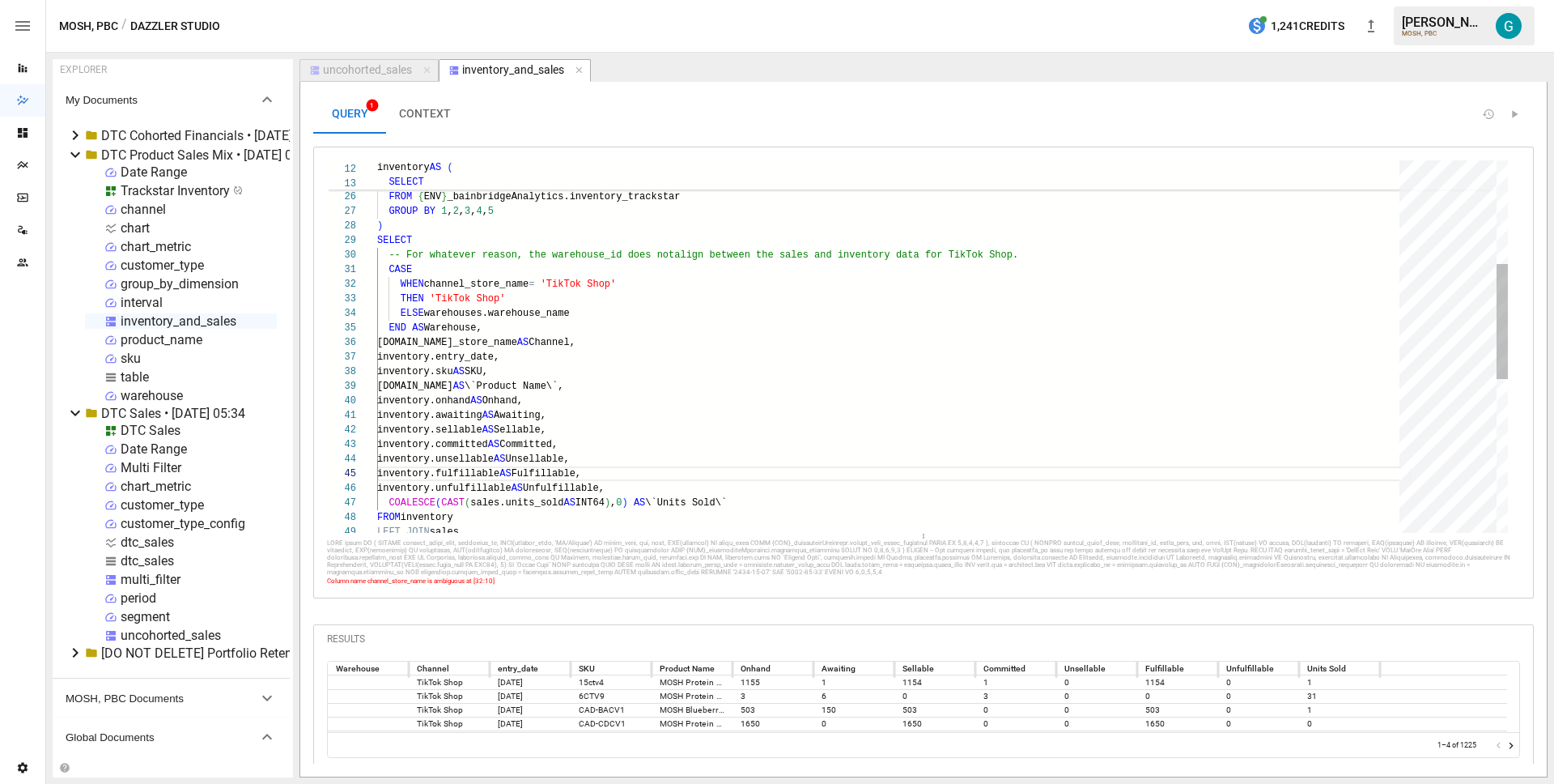
click at [471, 282] on div "inventory.awaiting AS Awaiting, inventory.sellable AS Sellable, inventory.commi…" at bounding box center [894, 427] width 1034 height 1203
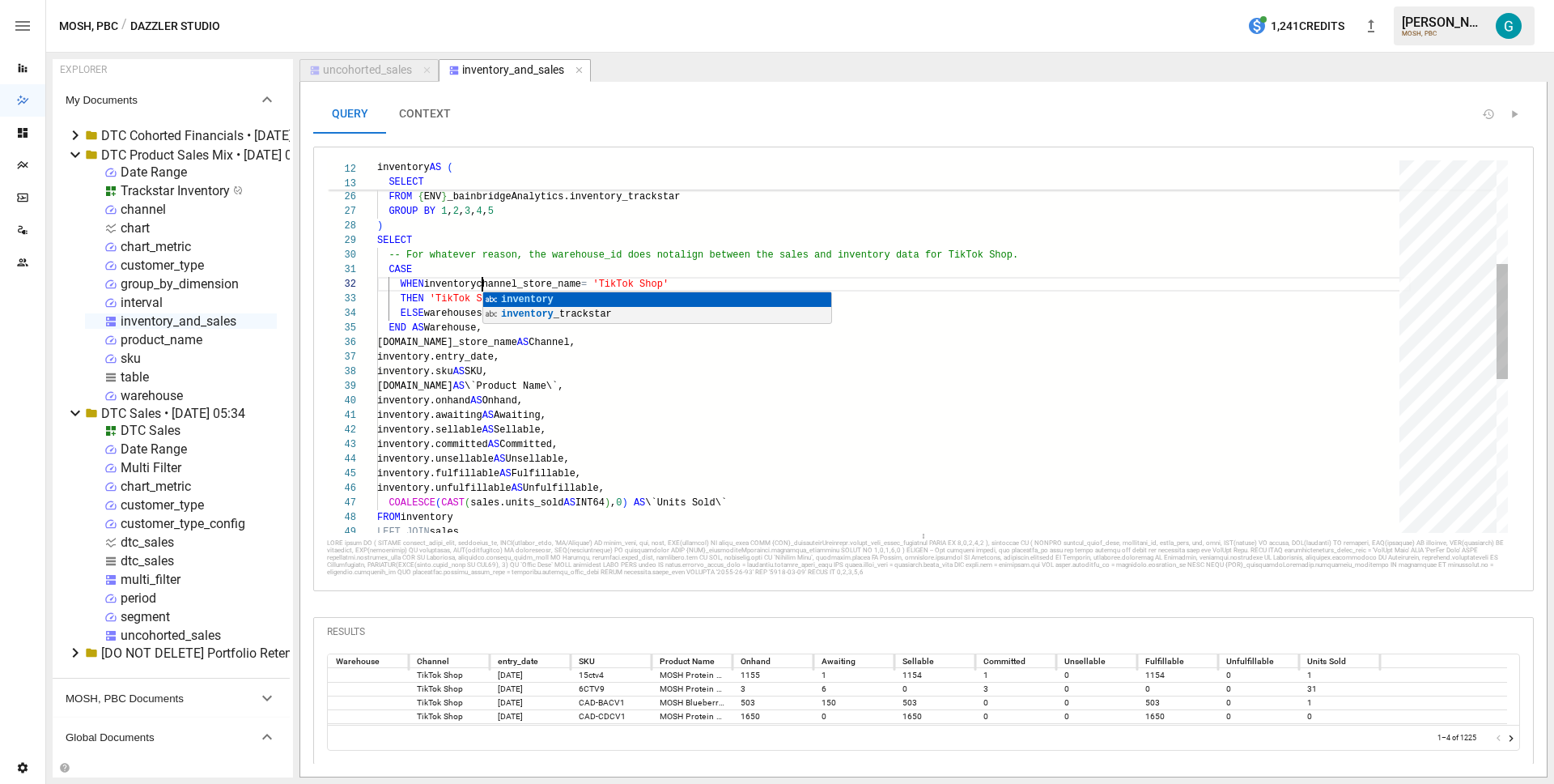
scroll to position [15, 111]
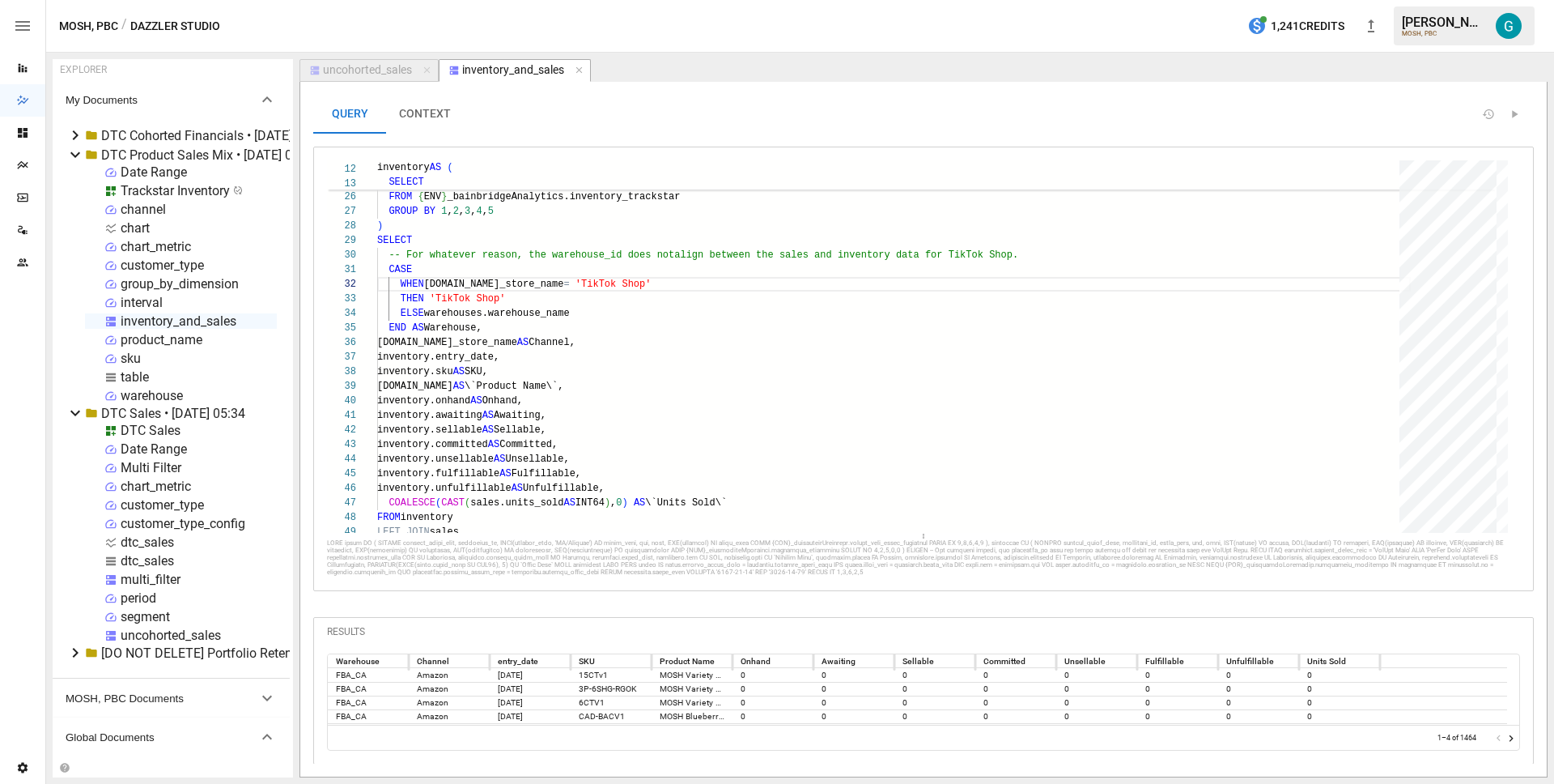
type textarea "**********"
click at [457, 121] on button "CONTEXT" at bounding box center [425, 114] width 77 height 39
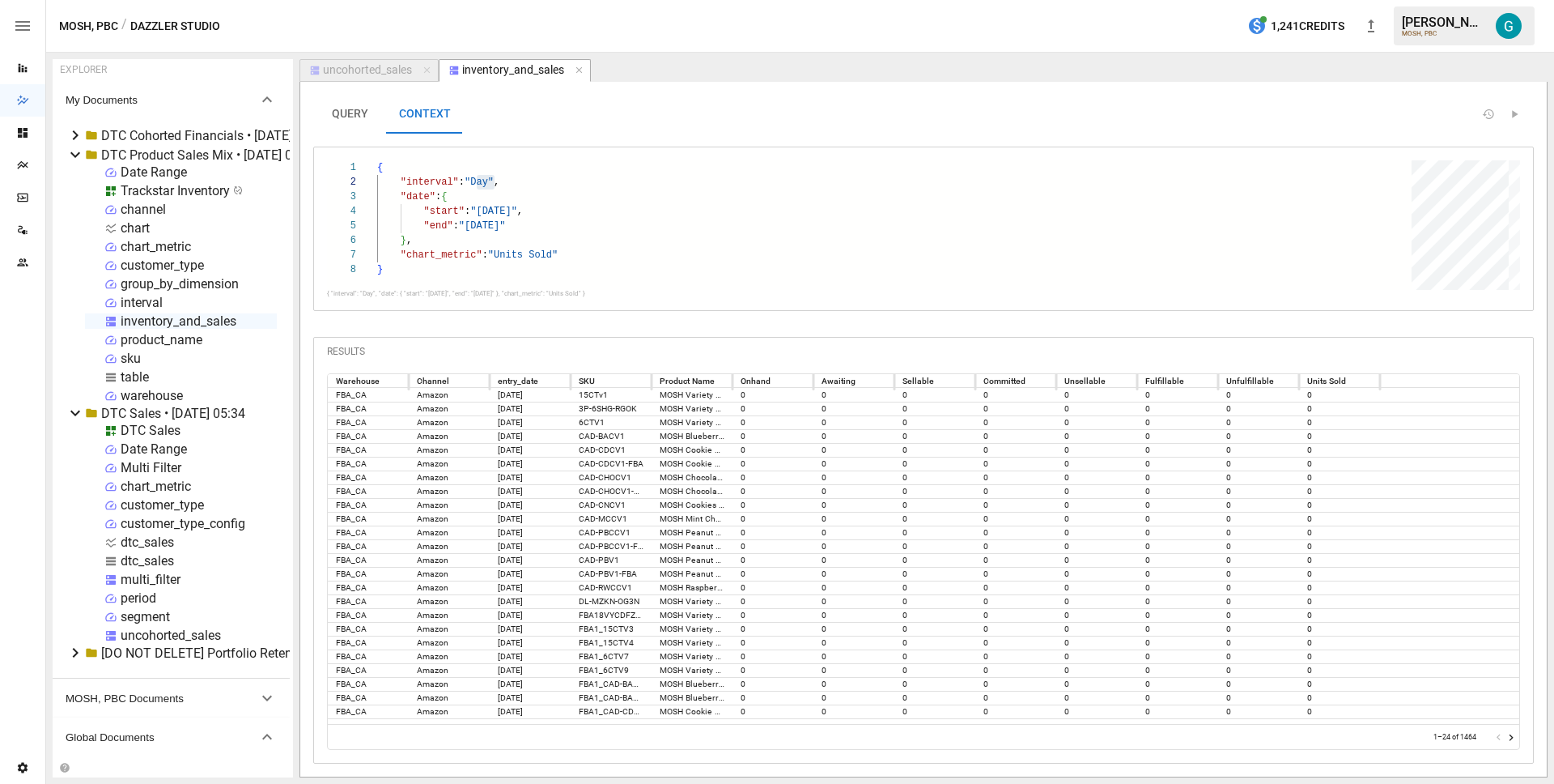
click at [1509, 732] on icon "Go to next page" at bounding box center [1512, 737] width 13 height 13
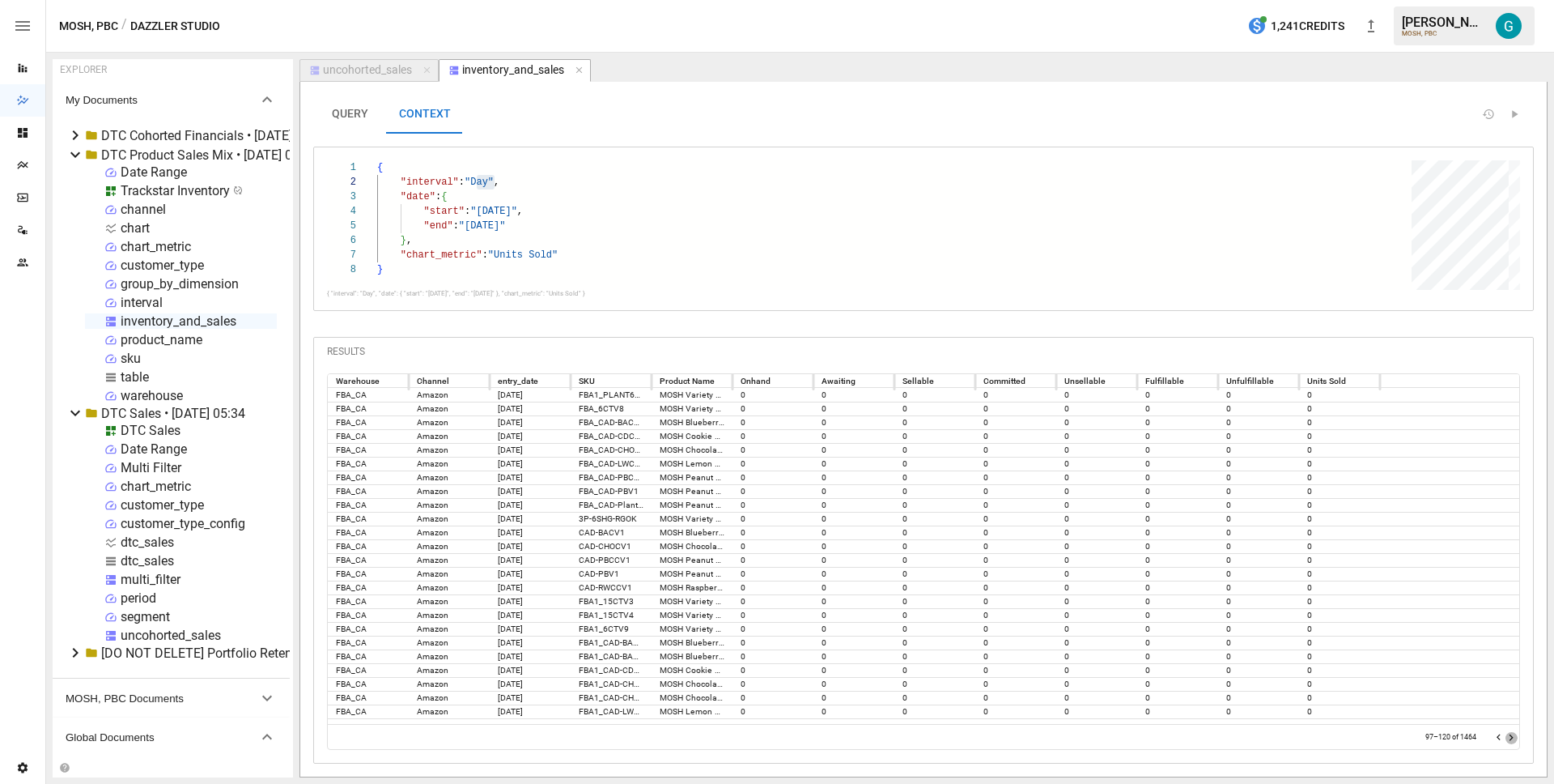
click at [1509, 732] on icon "Go to next page" at bounding box center [1512, 737] width 13 height 13
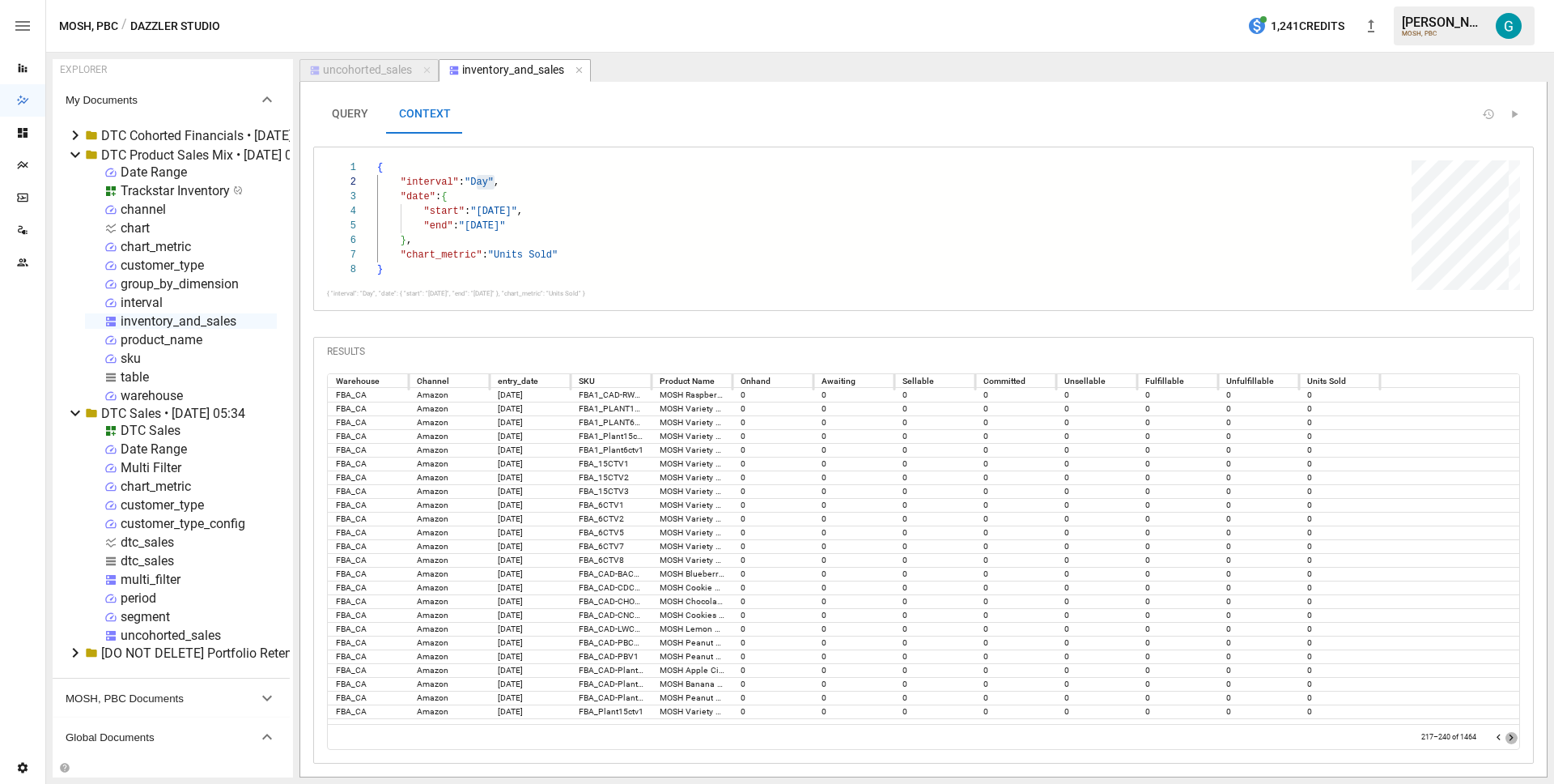
click at [1509, 732] on icon "Go to next page" at bounding box center [1512, 737] width 13 height 13
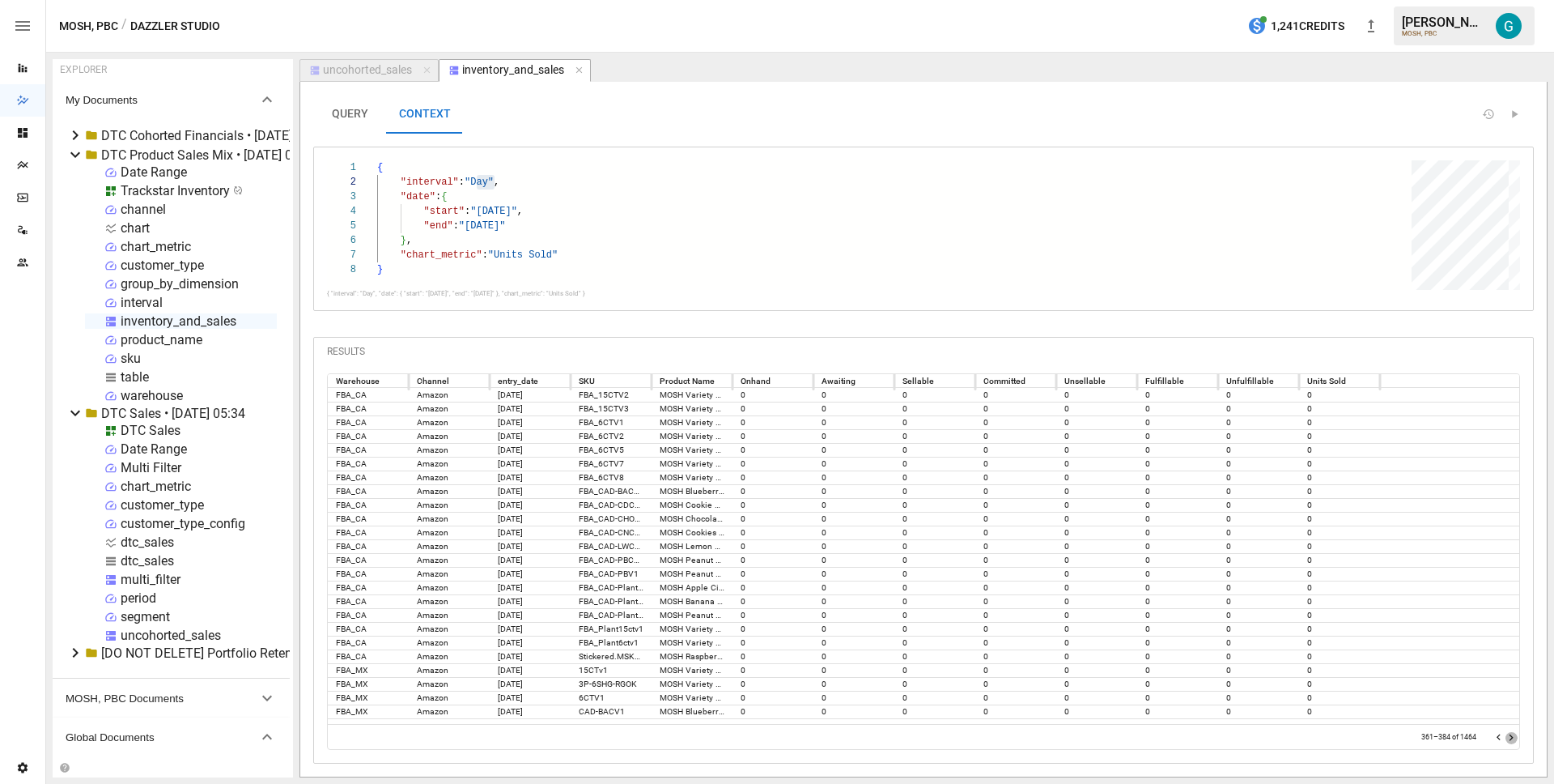
click at [1509, 732] on icon "Go to next page" at bounding box center [1512, 737] width 13 height 13
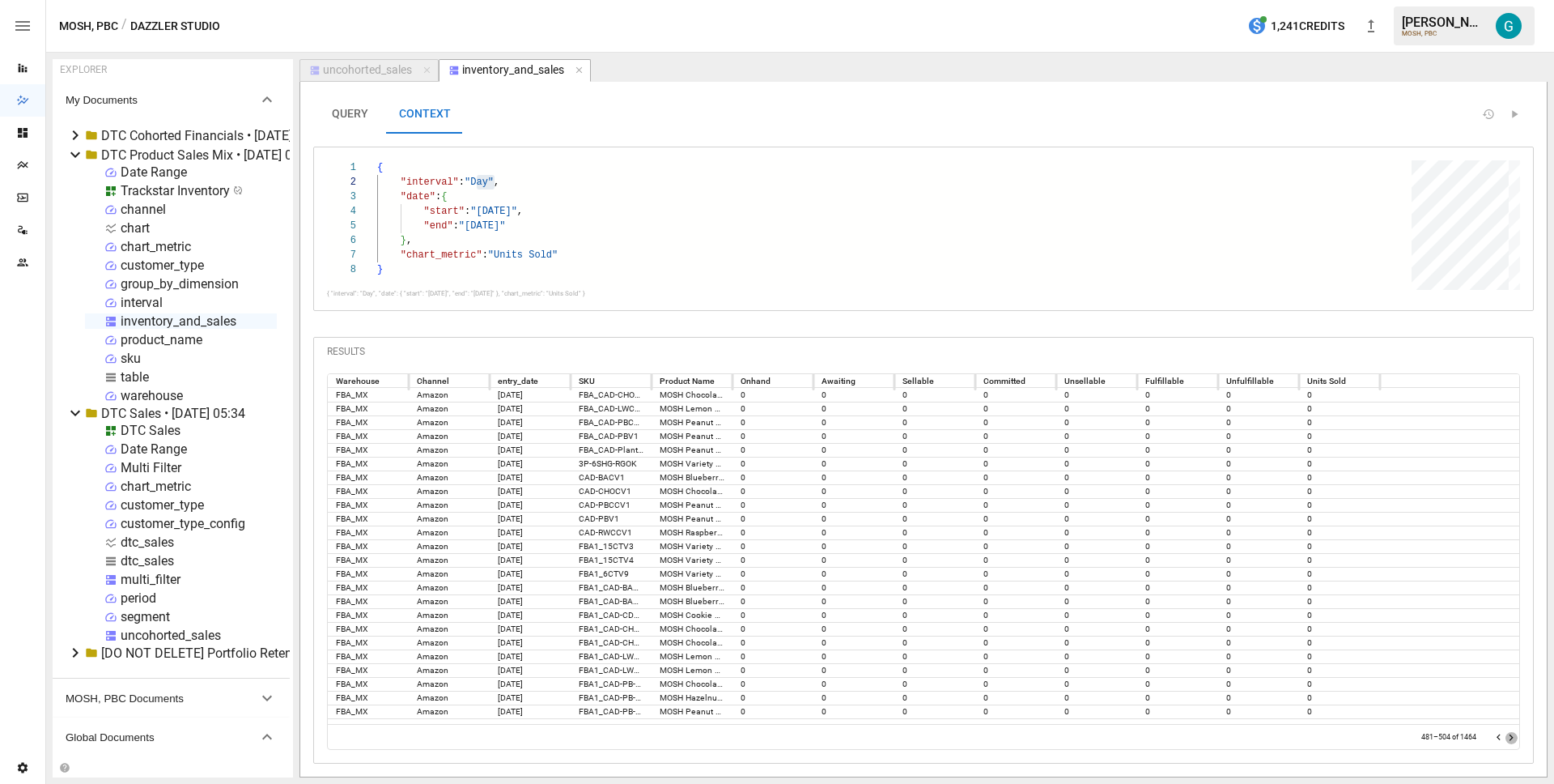
click at [1509, 732] on icon "Go to next page" at bounding box center [1512, 737] width 13 height 13
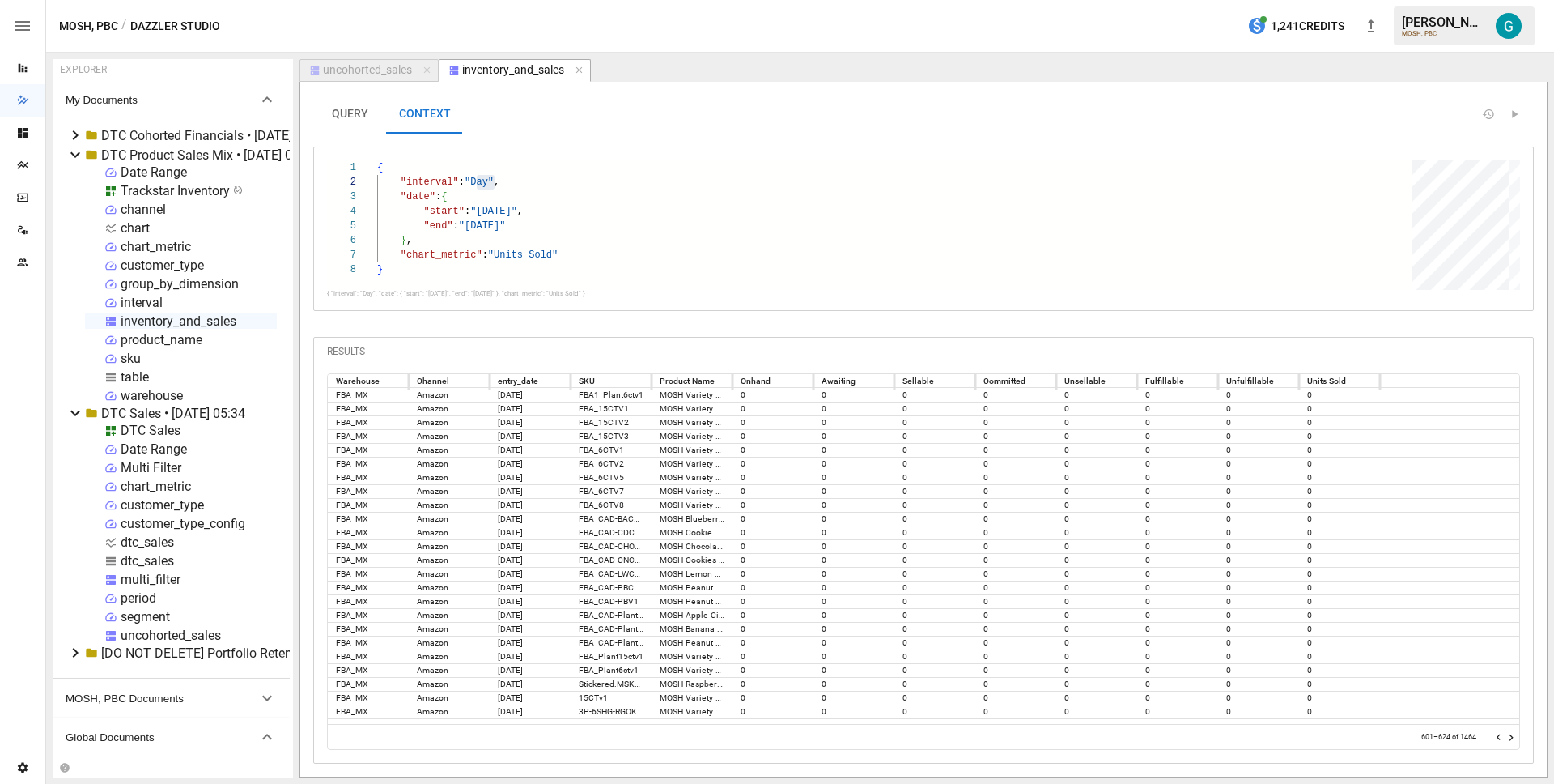
click at [1509, 732] on icon "Go to next page" at bounding box center [1512, 737] width 13 height 13
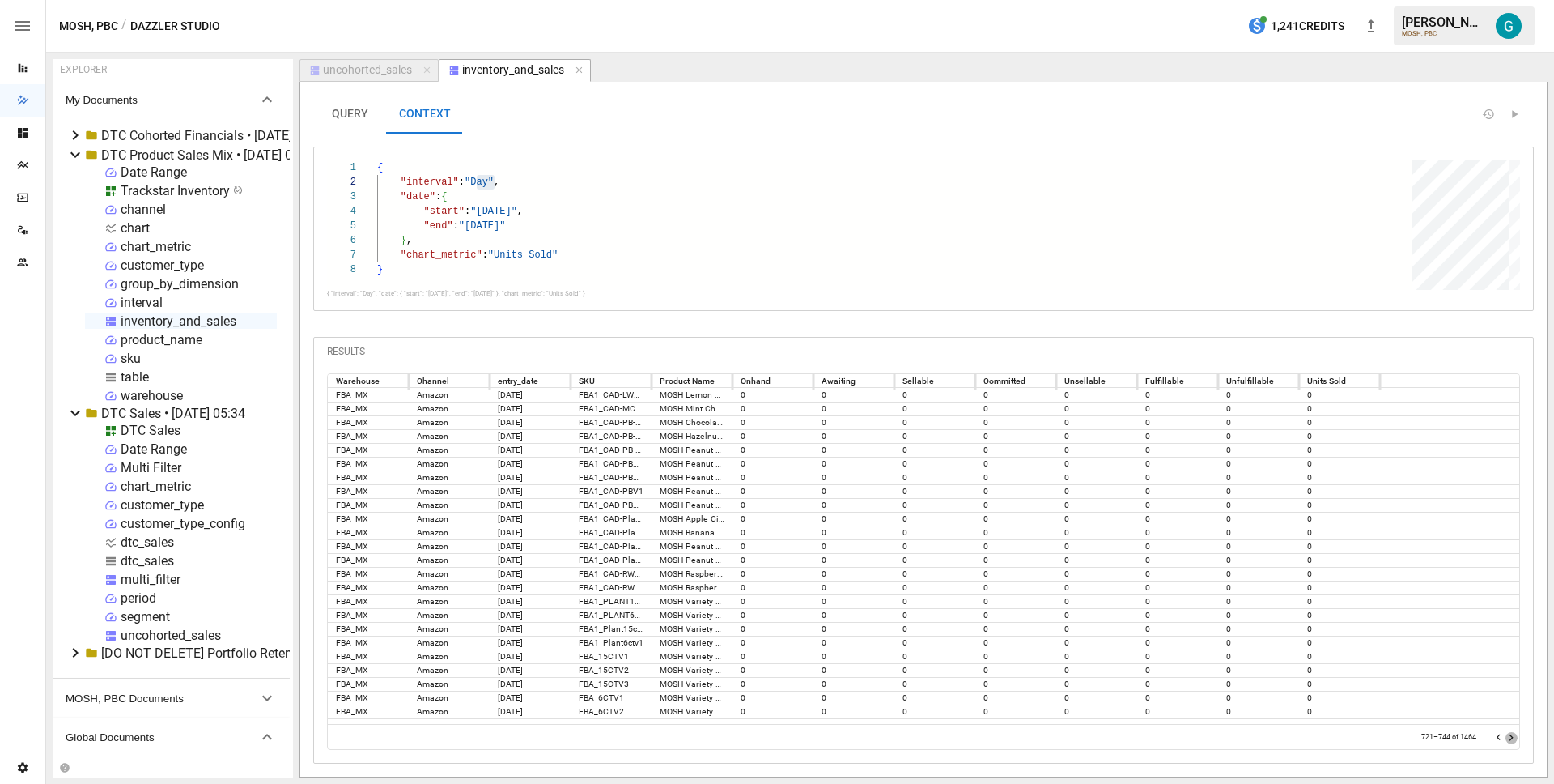
click at [1509, 732] on icon "Go to next page" at bounding box center [1512, 737] width 13 height 13
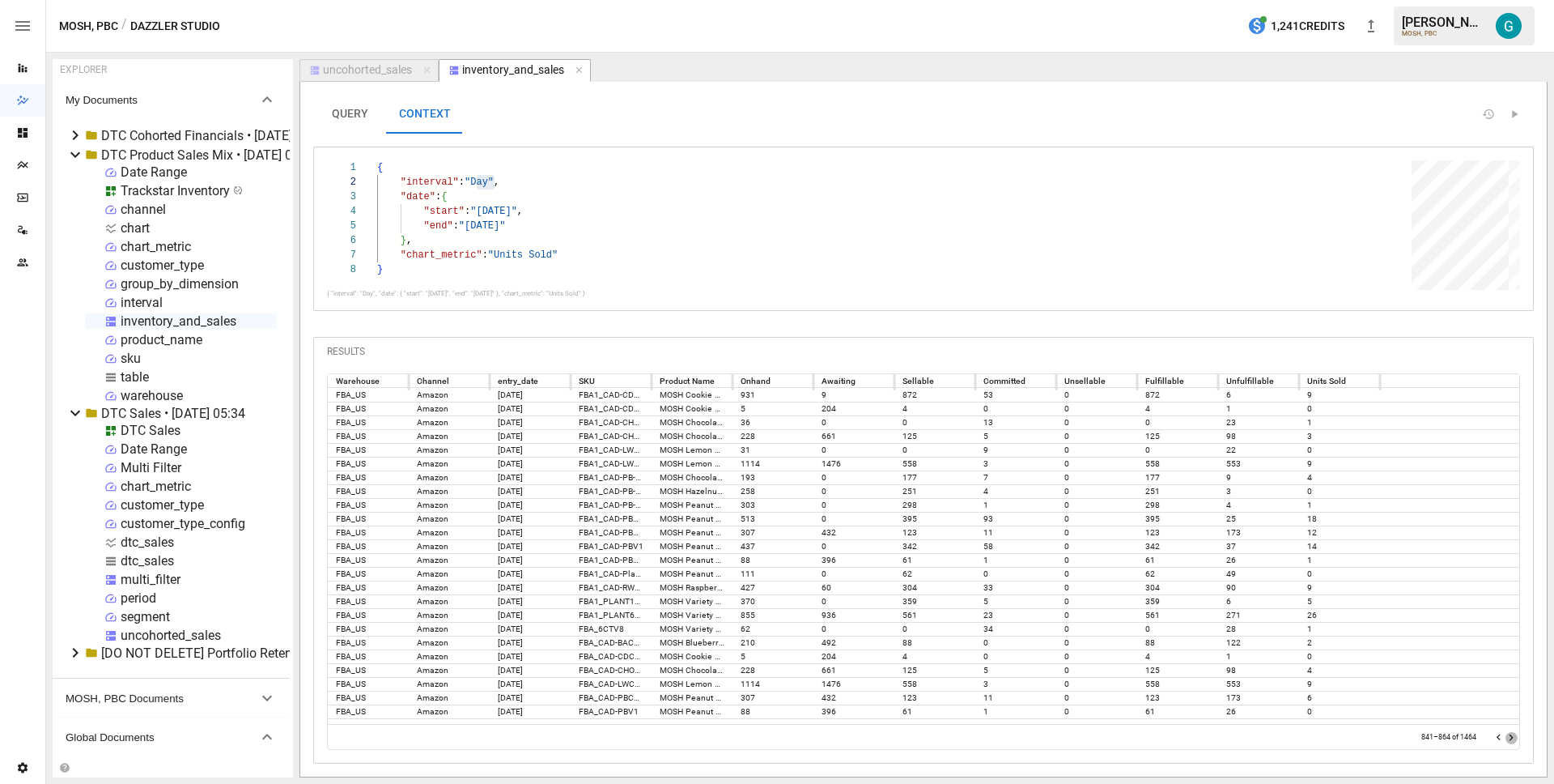
click at [1509, 732] on icon "Go to next page" at bounding box center [1512, 737] width 13 height 13
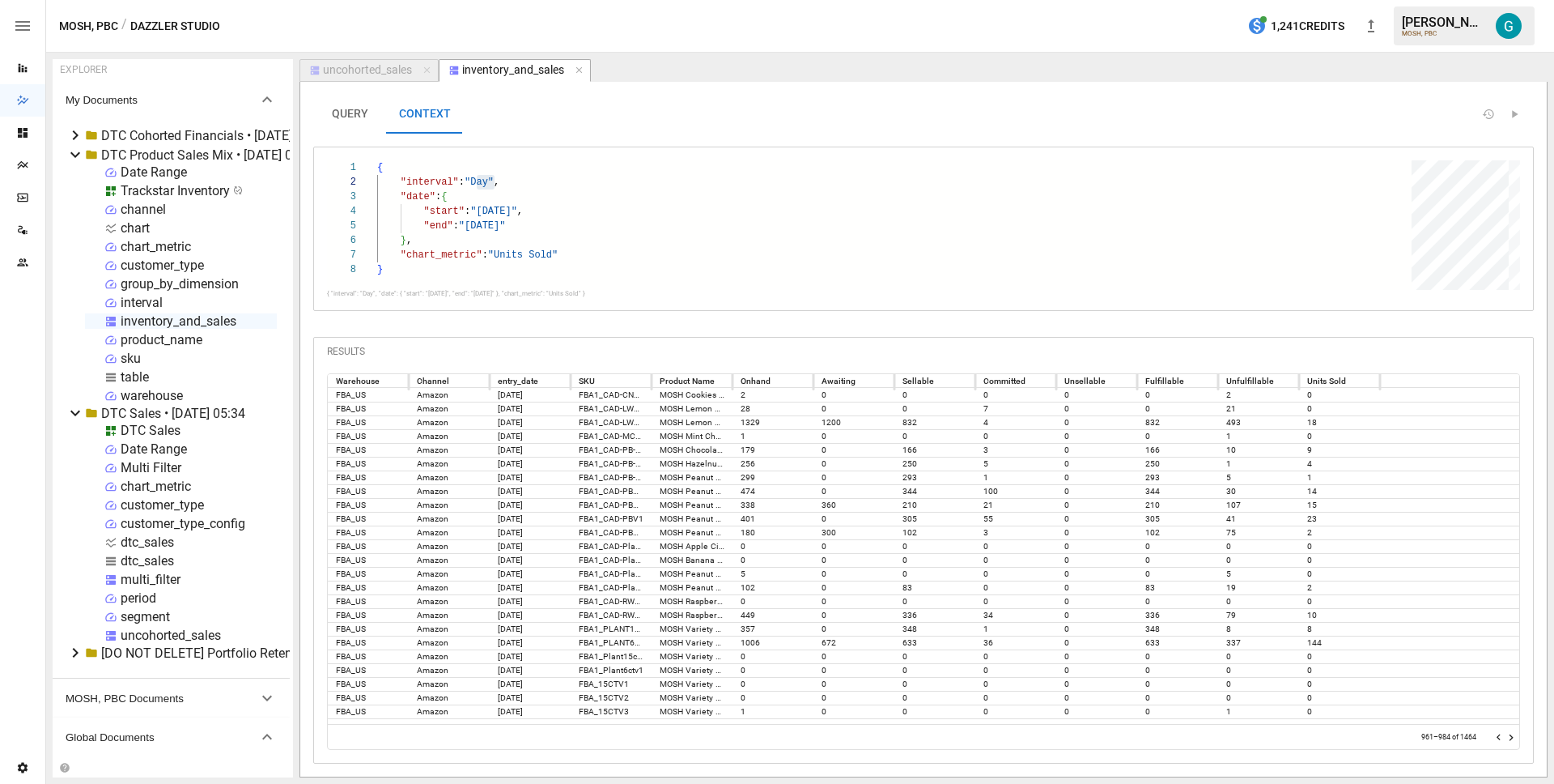
click at [1509, 732] on icon "Go to next page" at bounding box center [1512, 737] width 13 height 13
click at [1511, 732] on icon "Go to next page" at bounding box center [1512, 737] width 13 height 13
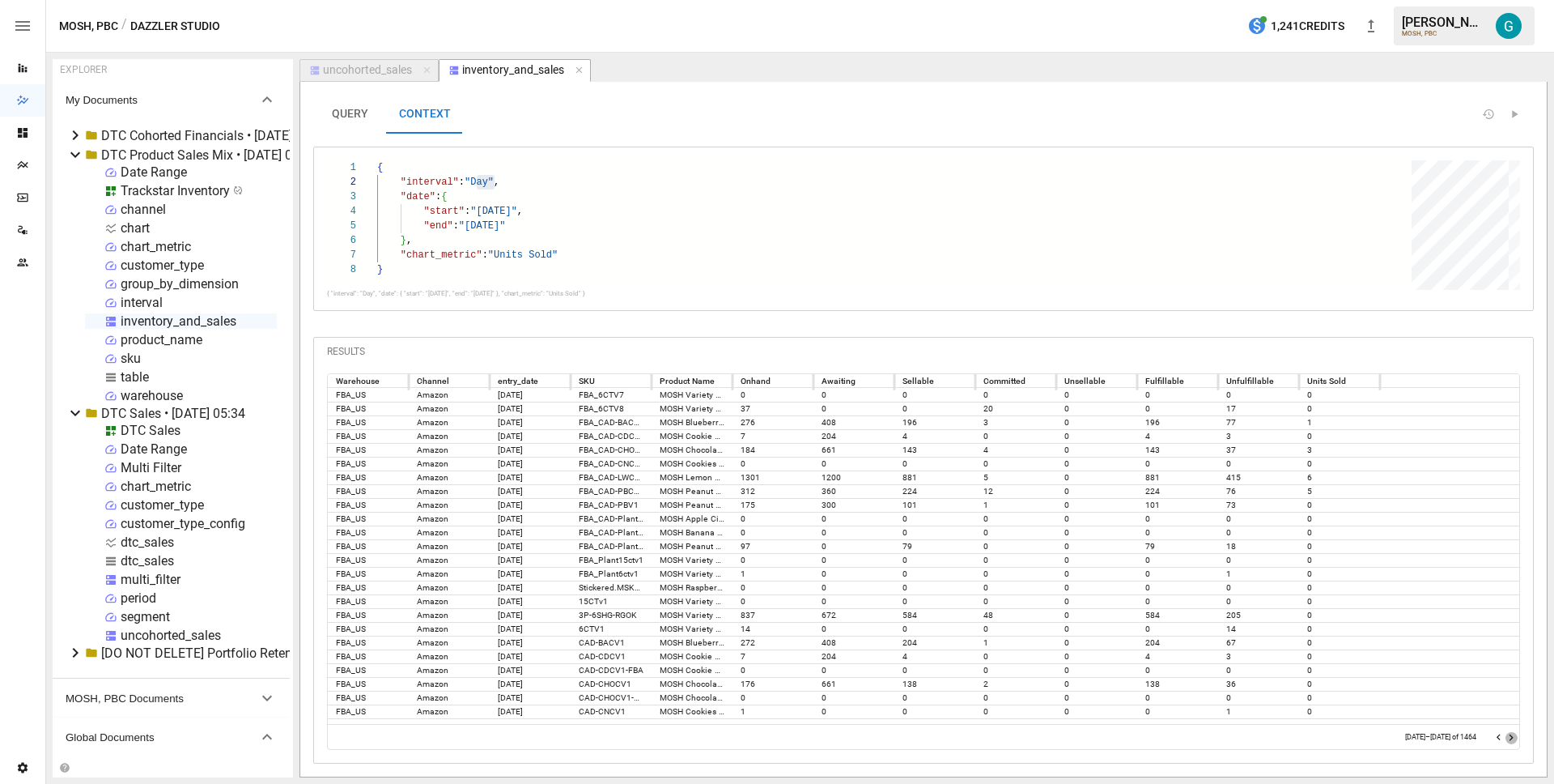
click at [1511, 732] on icon "Go to next page" at bounding box center [1512, 737] width 13 height 13
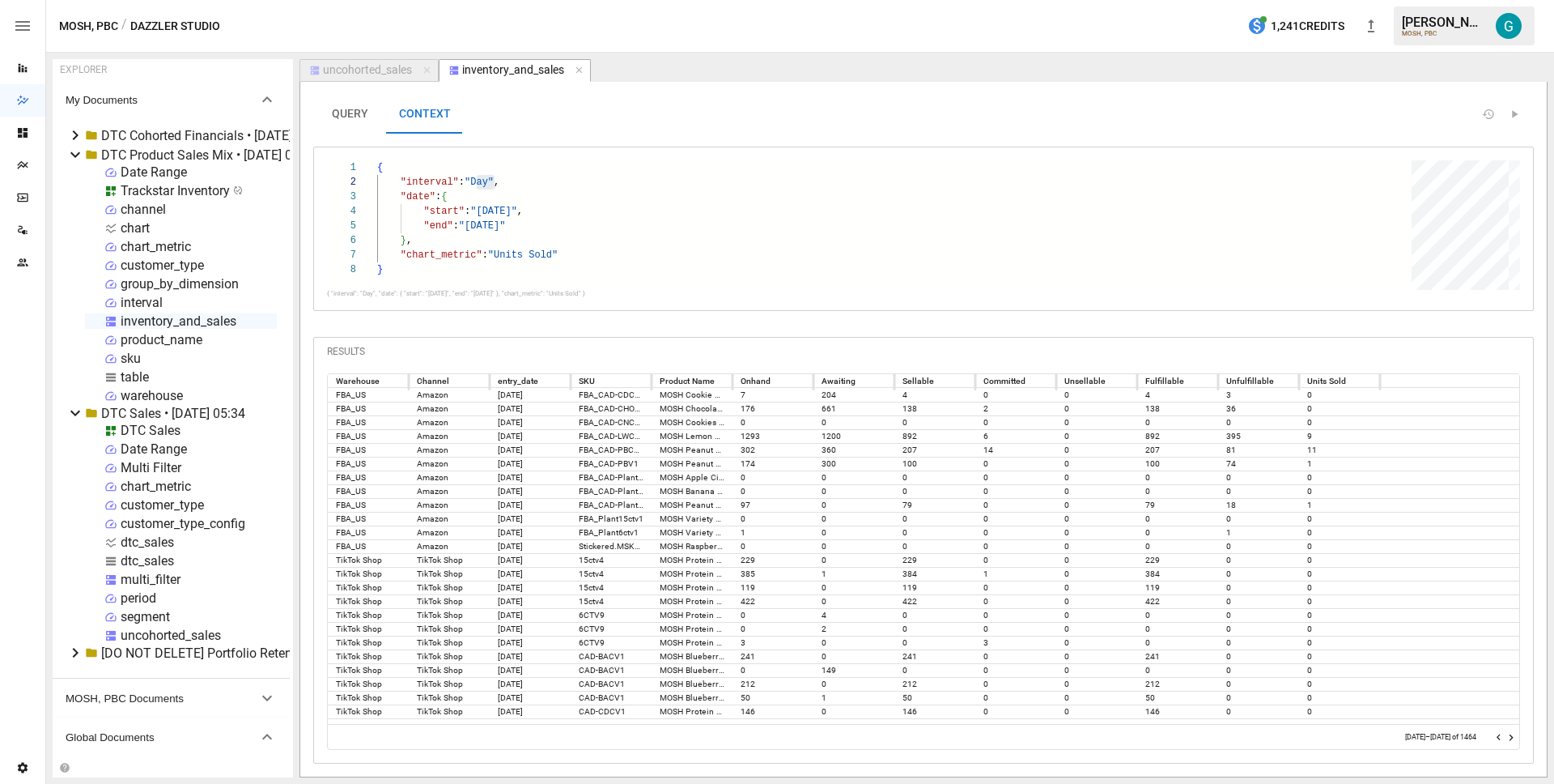
click at [1511, 732] on icon "Go to next page" at bounding box center [1512, 737] width 13 height 13
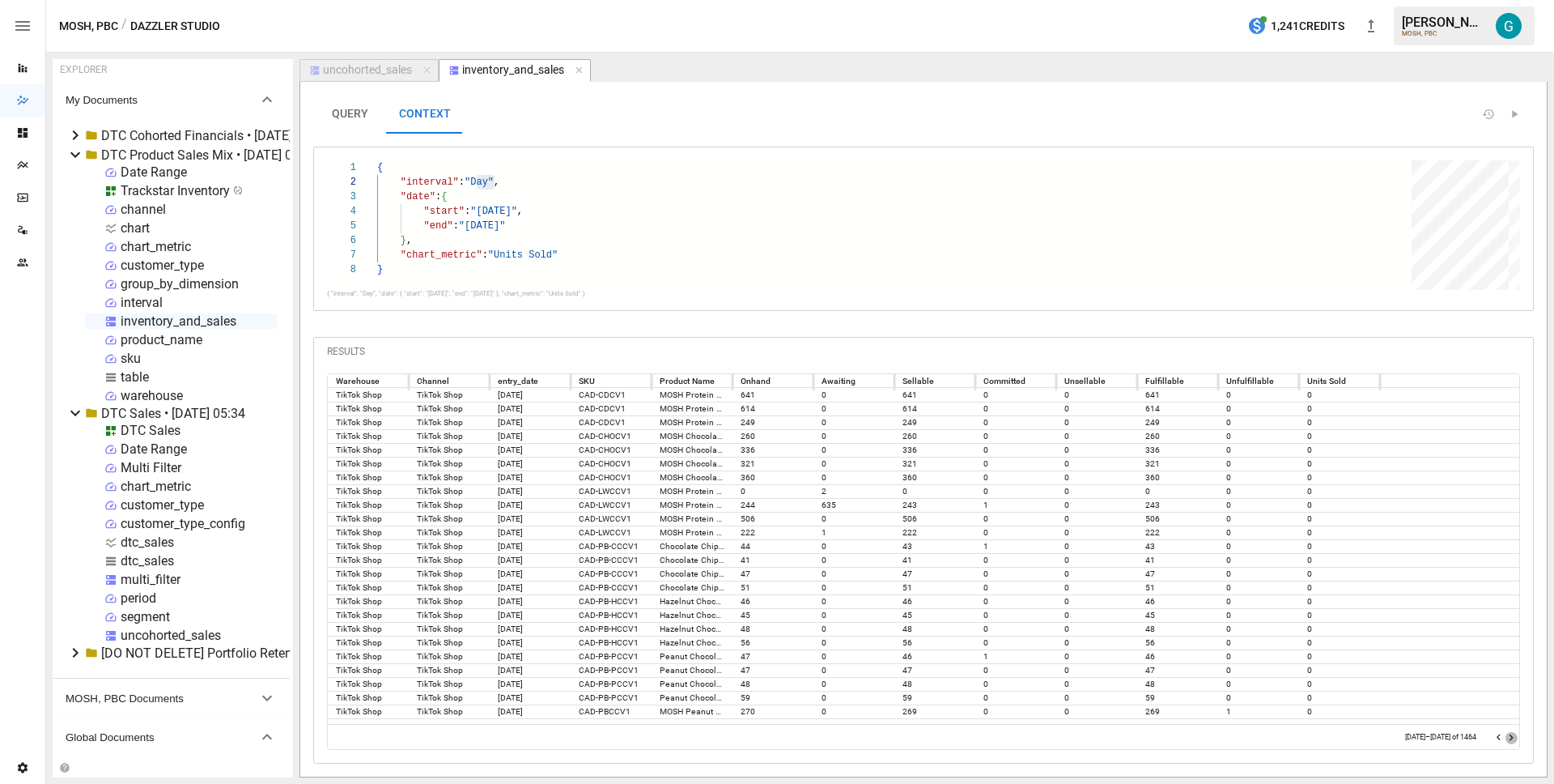
click at [1511, 732] on icon "Go to next page" at bounding box center [1512, 737] width 13 height 13
click at [176, 192] on div "Trackstar Inventory" at bounding box center [175, 190] width 109 height 15
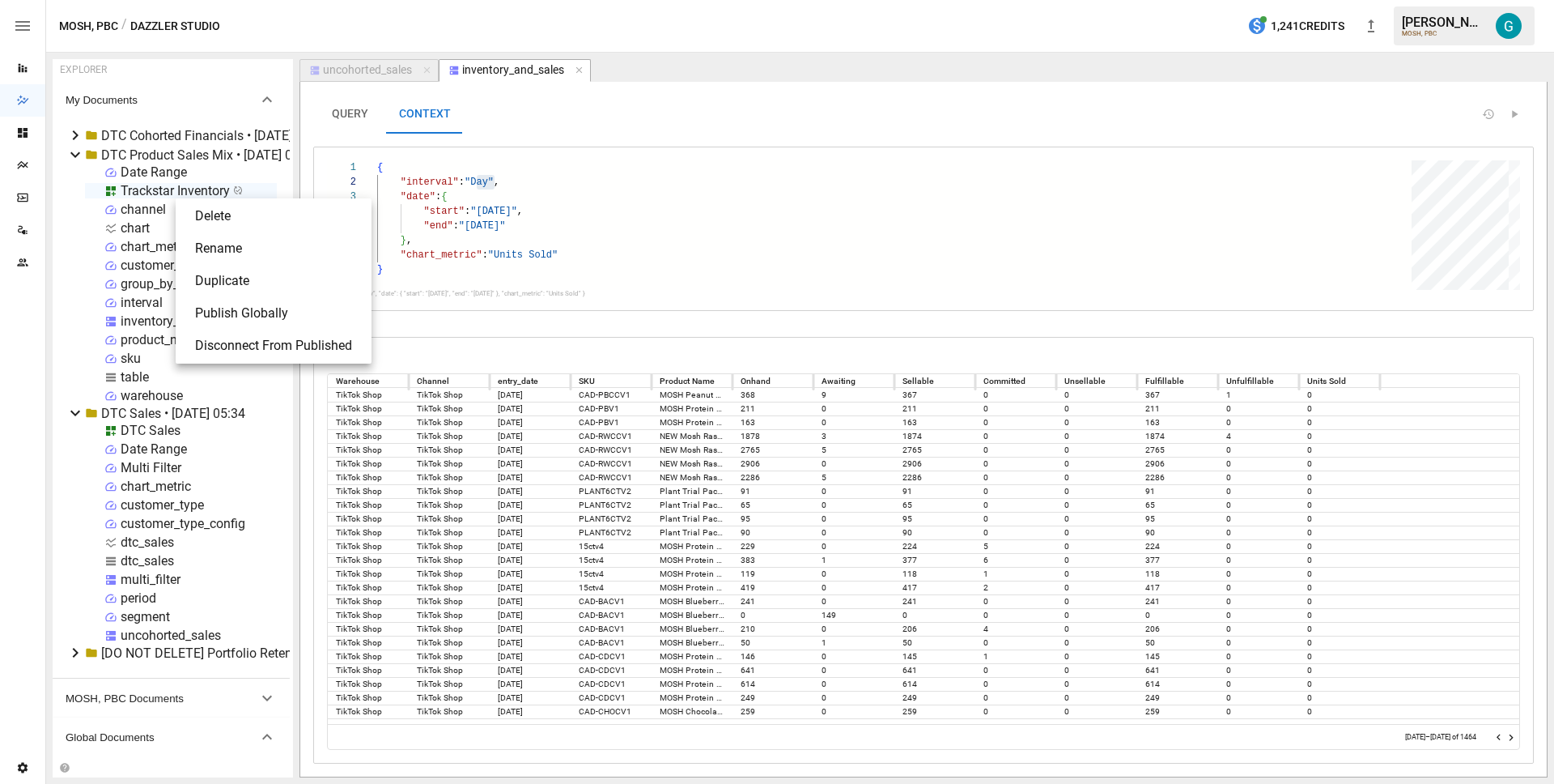
click at [247, 304] on li "Publish Globally" at bounding box center [273, 313] width 183 height 33
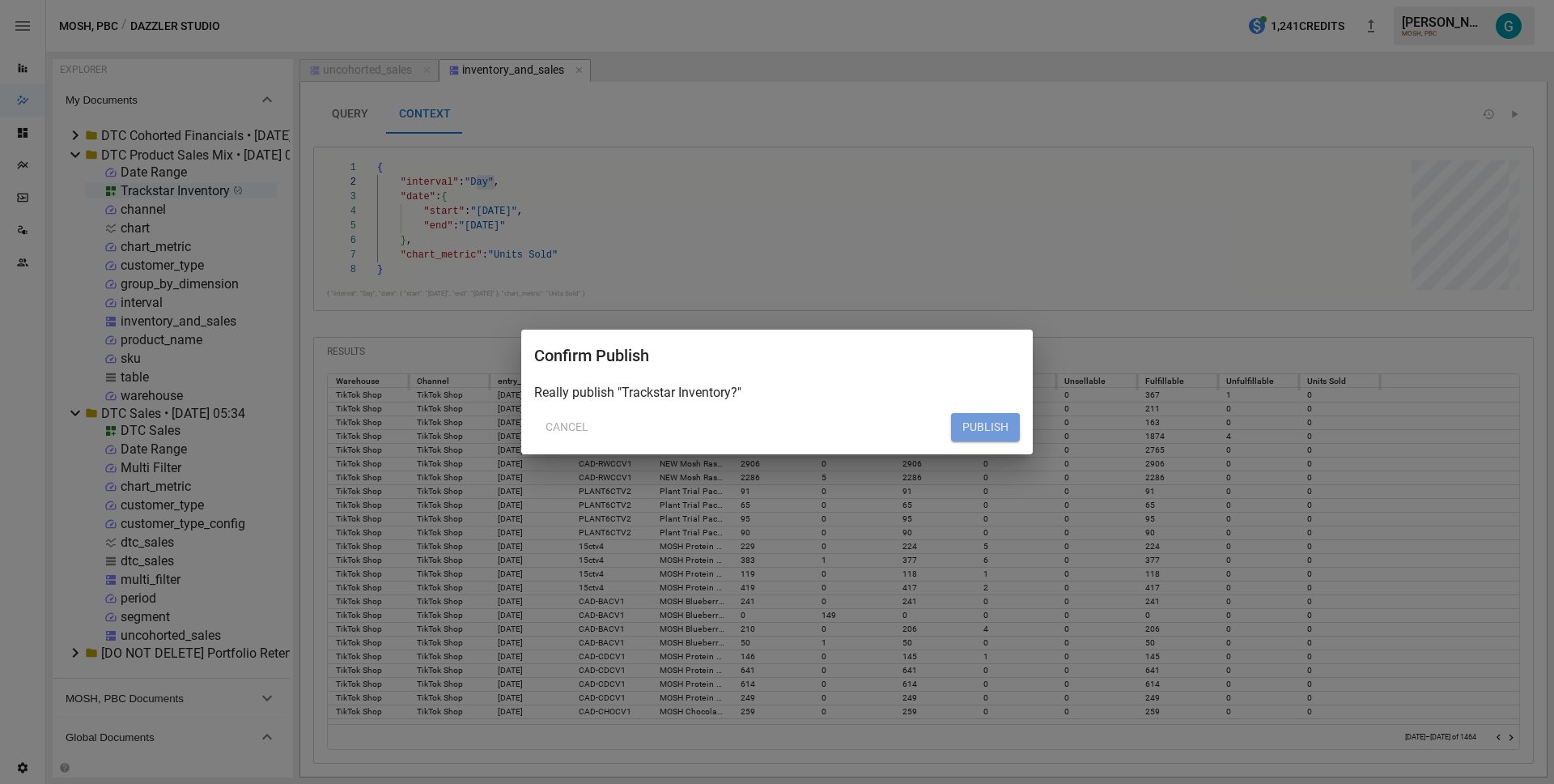
click at [976, 433] on button "PUBLISH" at bounding box center [986, 427] width 69 height 29
click at [983, 426] on button "PUBLISH" at bounding box center [986, 427] width 69 height 29
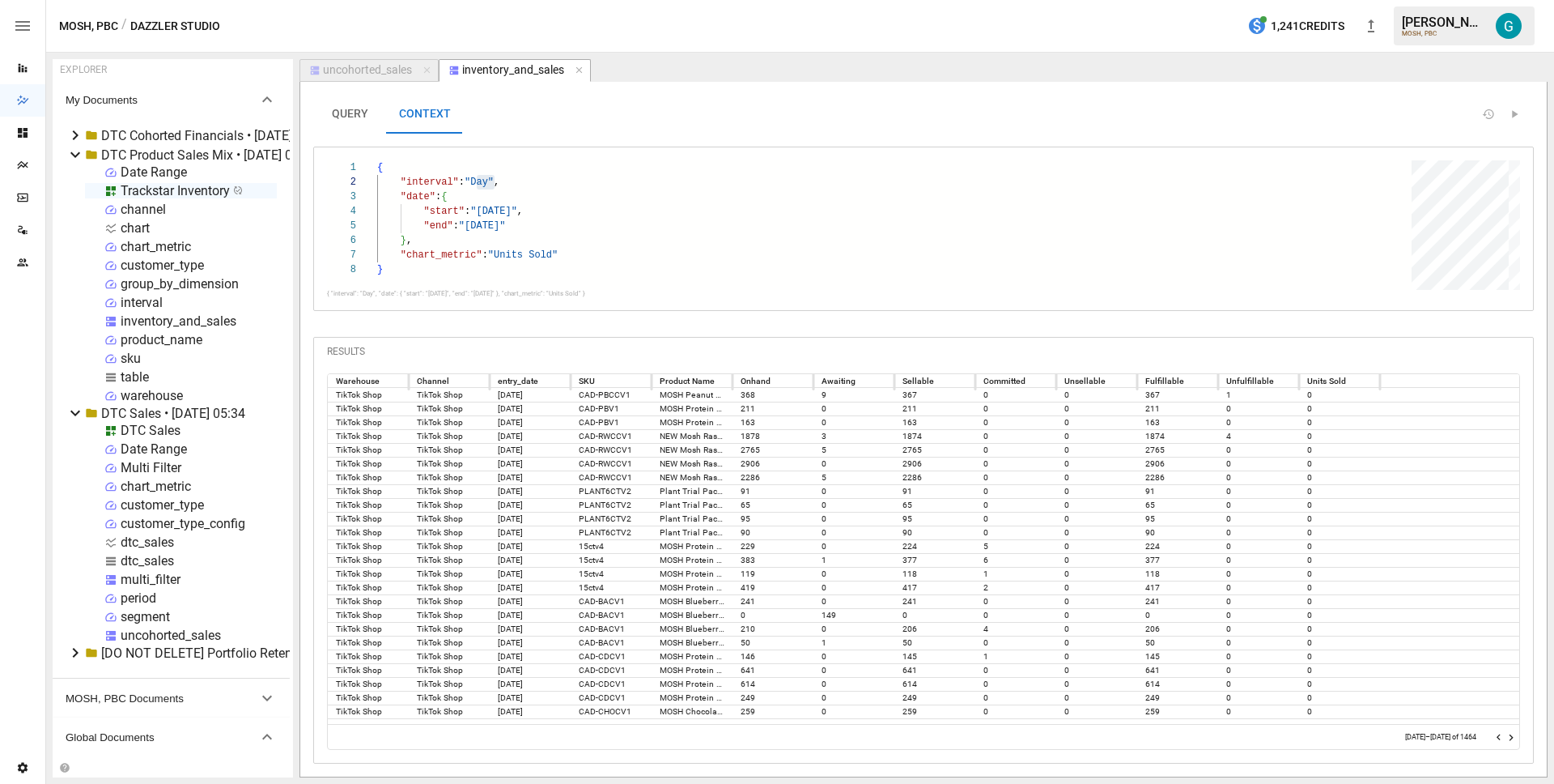
click at [155, 637] on div "uncohorted_sales" at bounding box center [171, 635] width 101 height 15
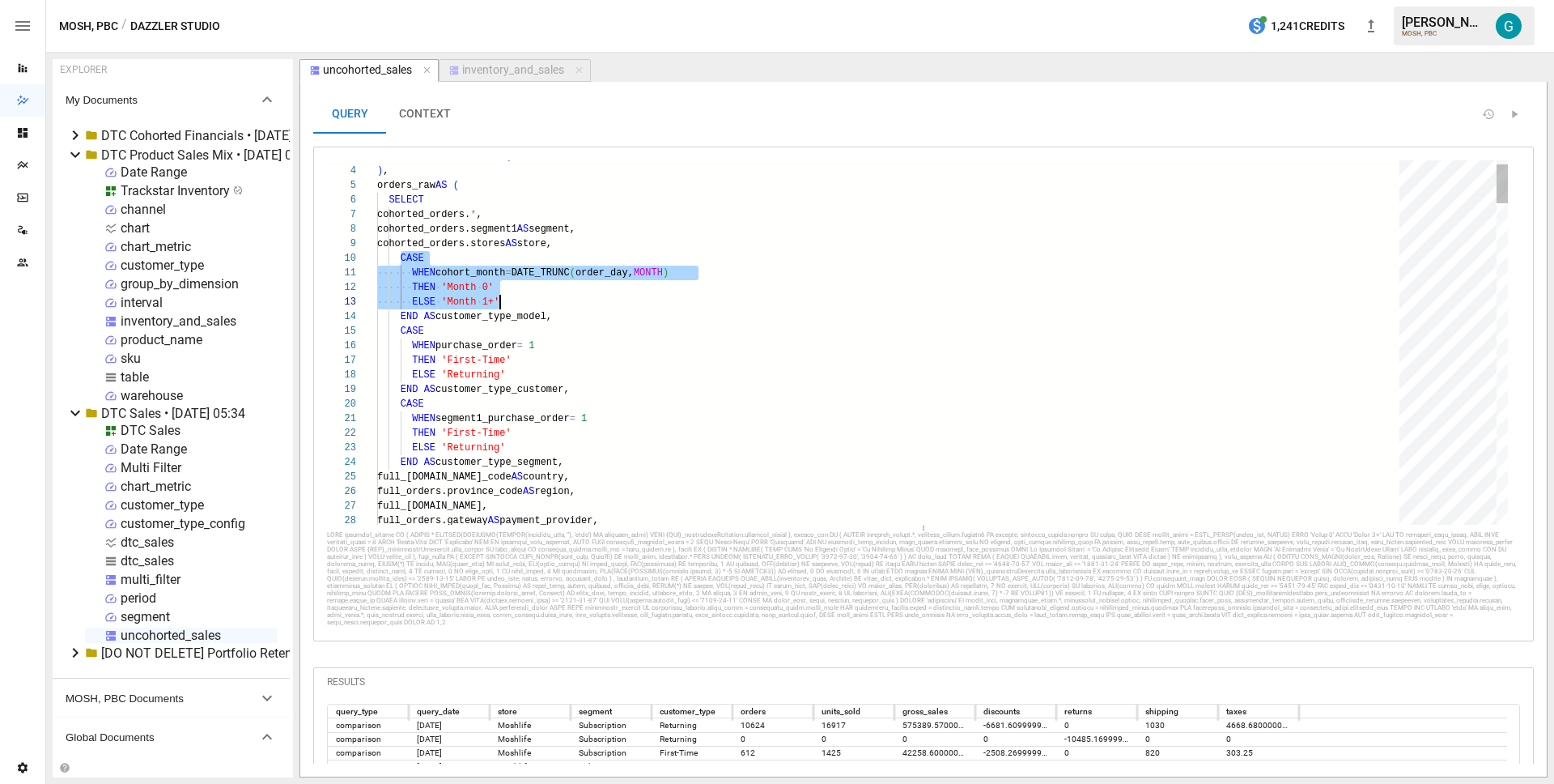
scroll to position [132, 181]
drag, startPoint x: 400, startPoint y: 256, endPoint x: 639, endPoint y: 312, distance: 245.5
click at [28, 67] on icon "Reports" at bounding box center [22, 68] width 13 height 13
type textarea "**********"
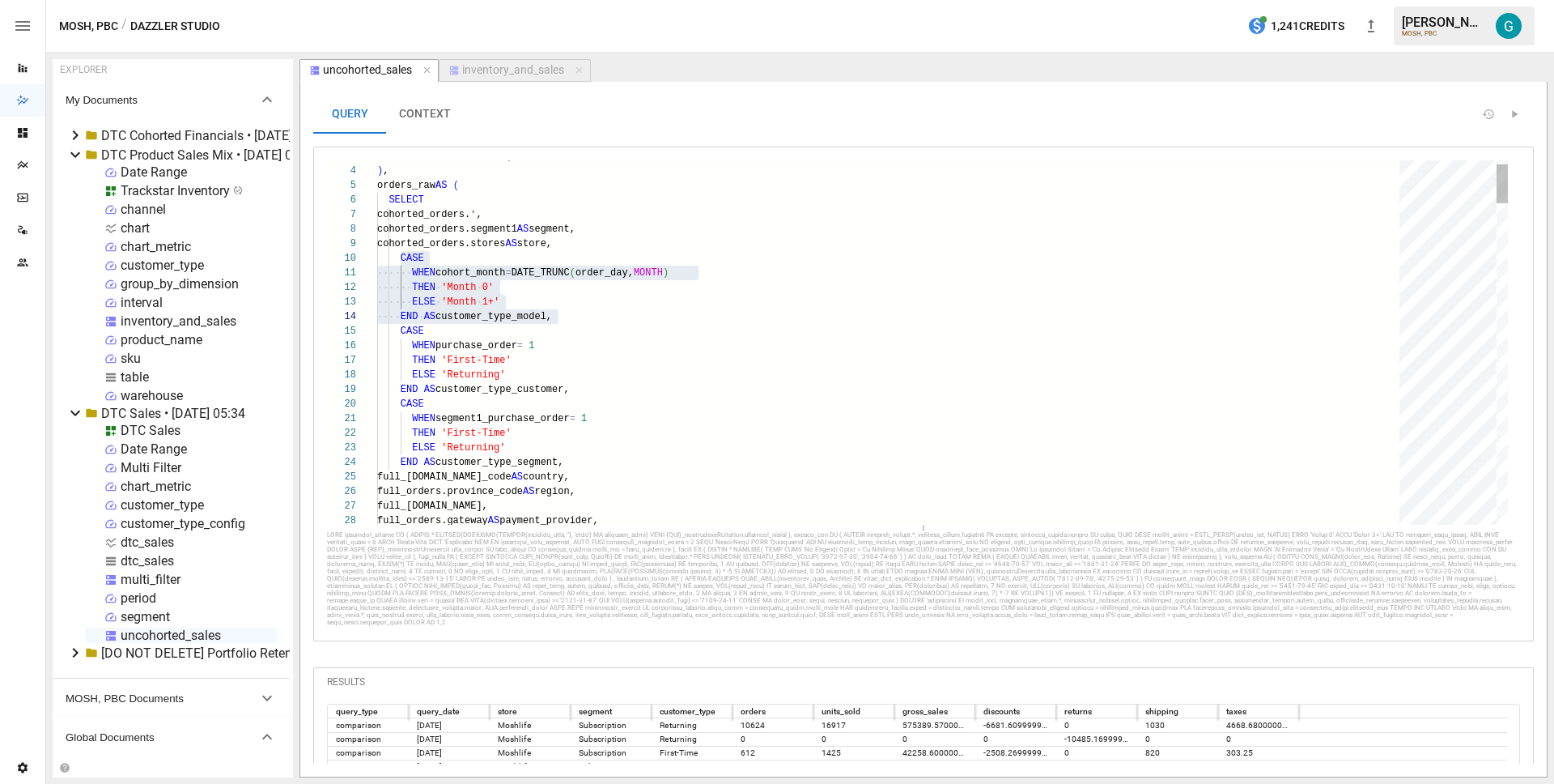
scroll to position [73, 170]
click at [714, 48] on div "MOSH, PBC / Dazzler Studio 1,241 Credits [PERSON_NAME] MOSH, PBC" at bounding box center [800, 26] width 1508 height 52
click at [18, 70] on icon "Reports" at bounding box center [22, 68] width 13 height 13
